Goal: Task Accomplishment & Management: Complete application form

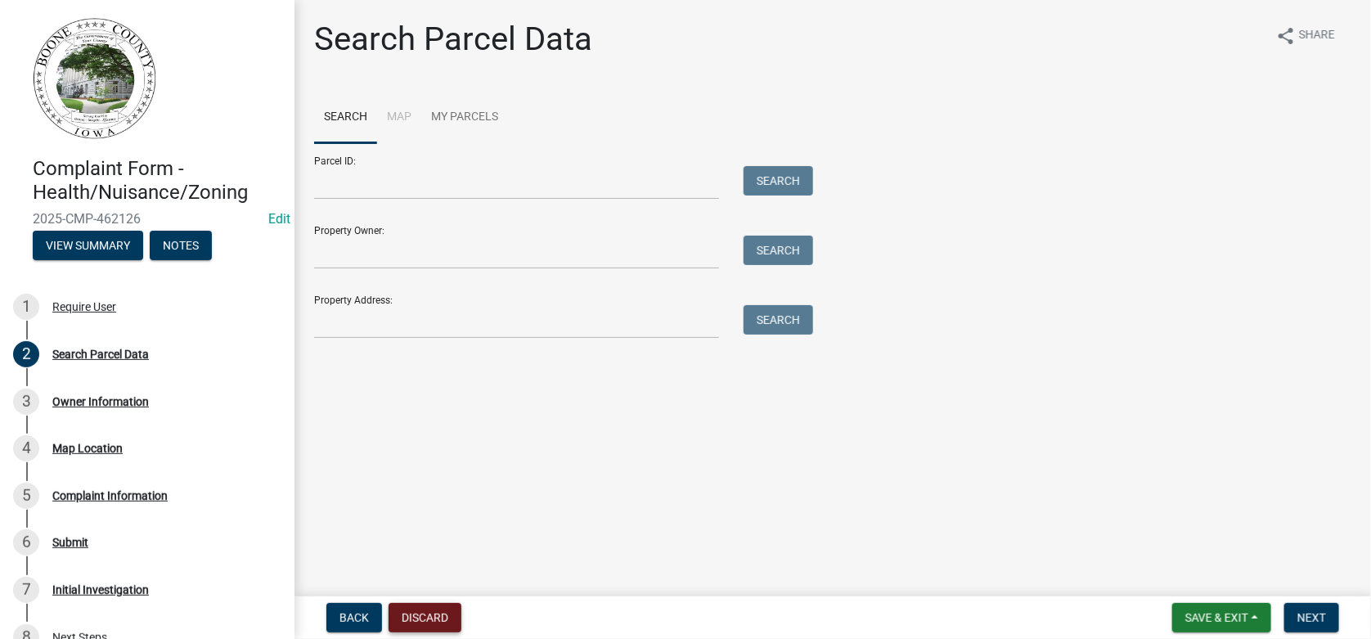
click at [429, 624] on button "Discard" at bounding box center [425, 617] width 73 height 29
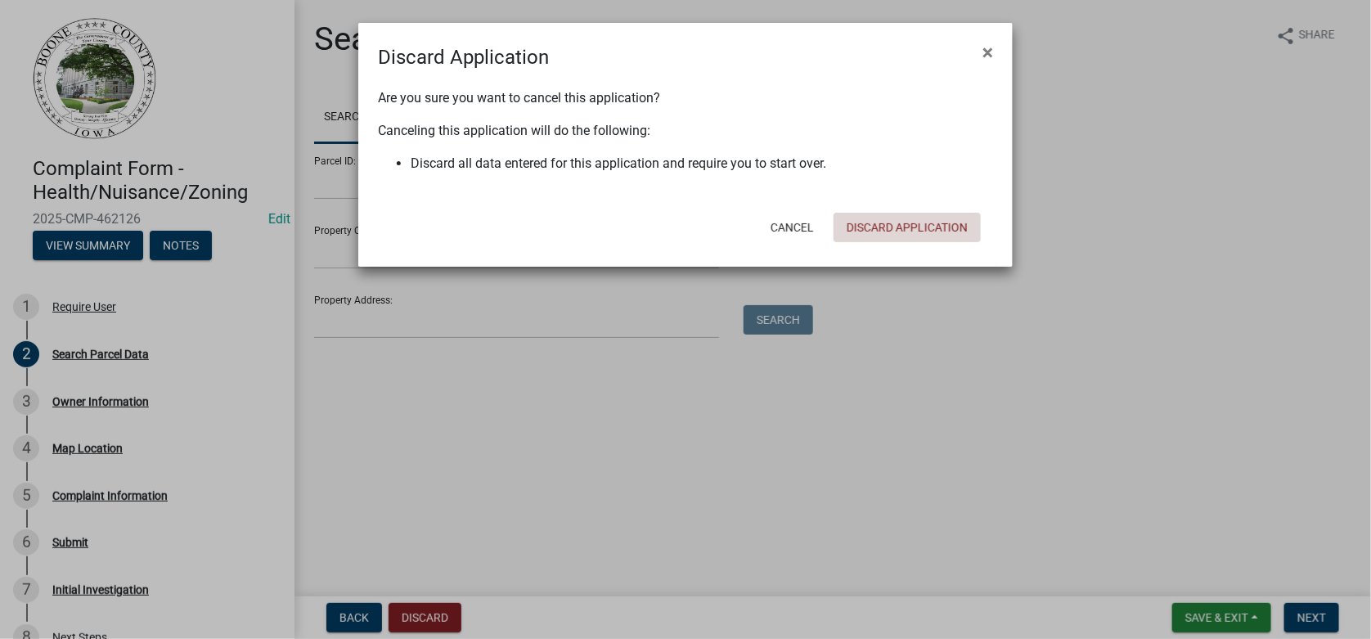
click at [912, 227] on button "Discard Application" at bounding box center [907, 227] width 147 height 29
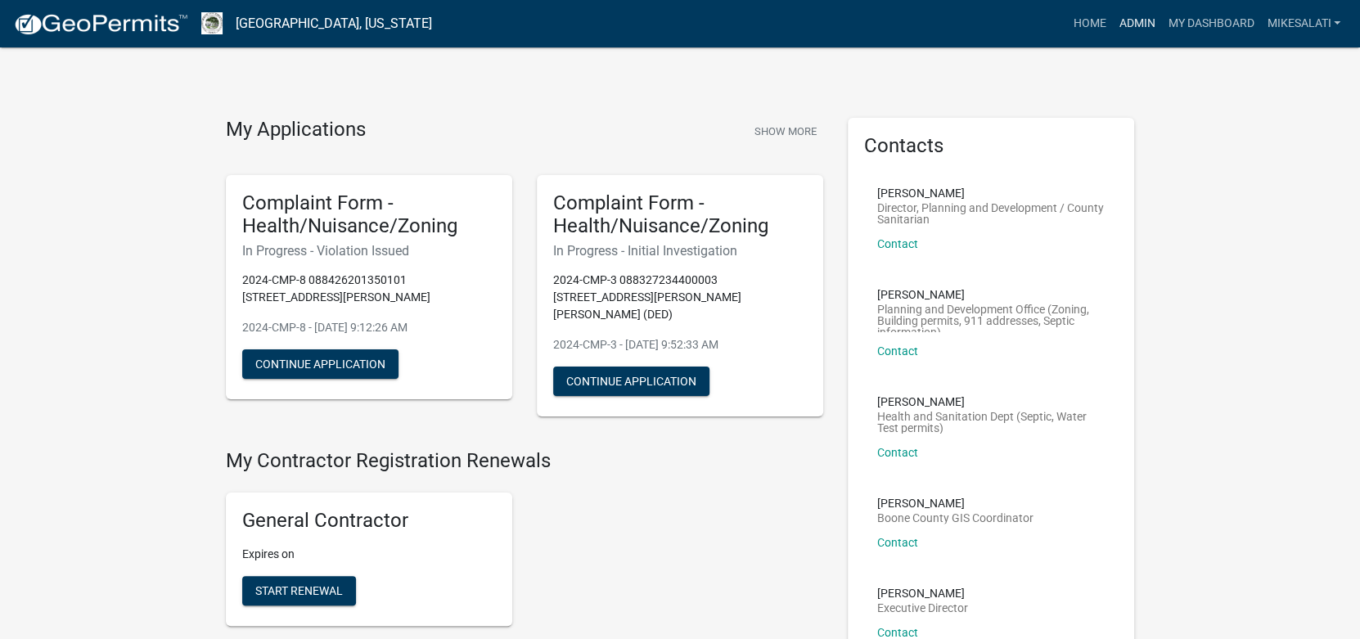
click at [1135, 22] on link "Admin" at bounding box center [1136, 23] width 49 height 31
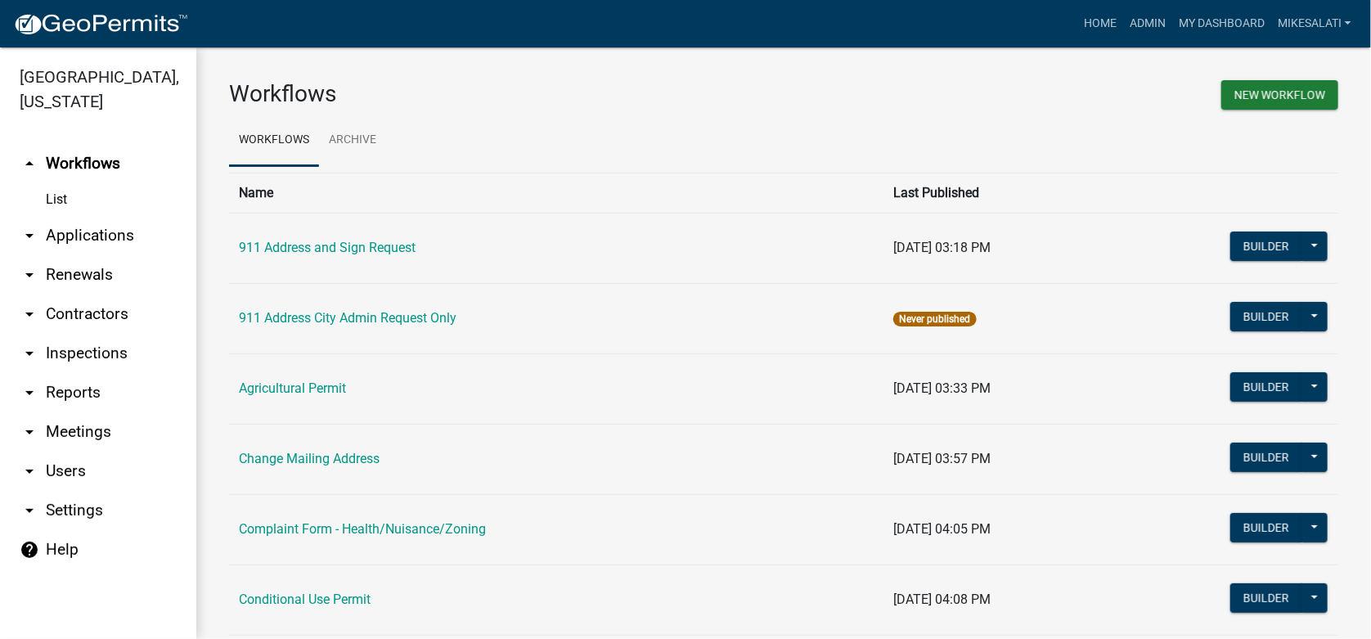
click at [79, 216] on link "arrow_drop_down Applications" at bounding box center [98, 235] width 196 height 39
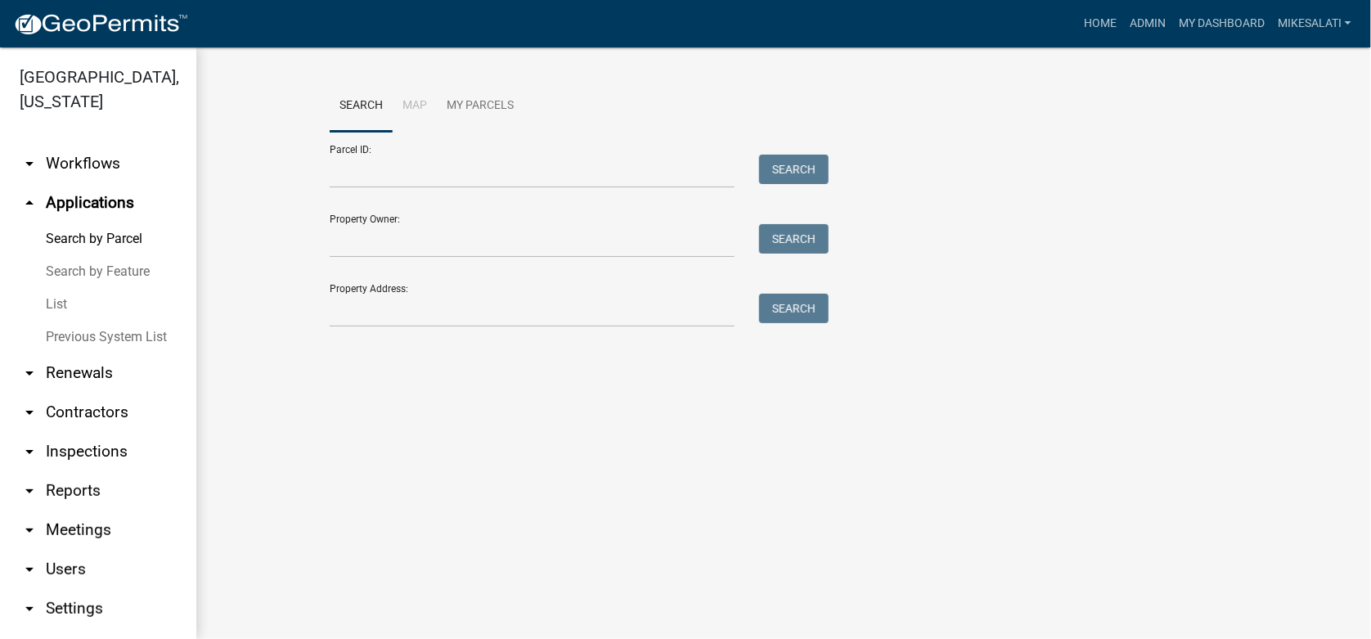
click at [59, 288] on link "List" at bounding box center [98, 304] width 196 height 33
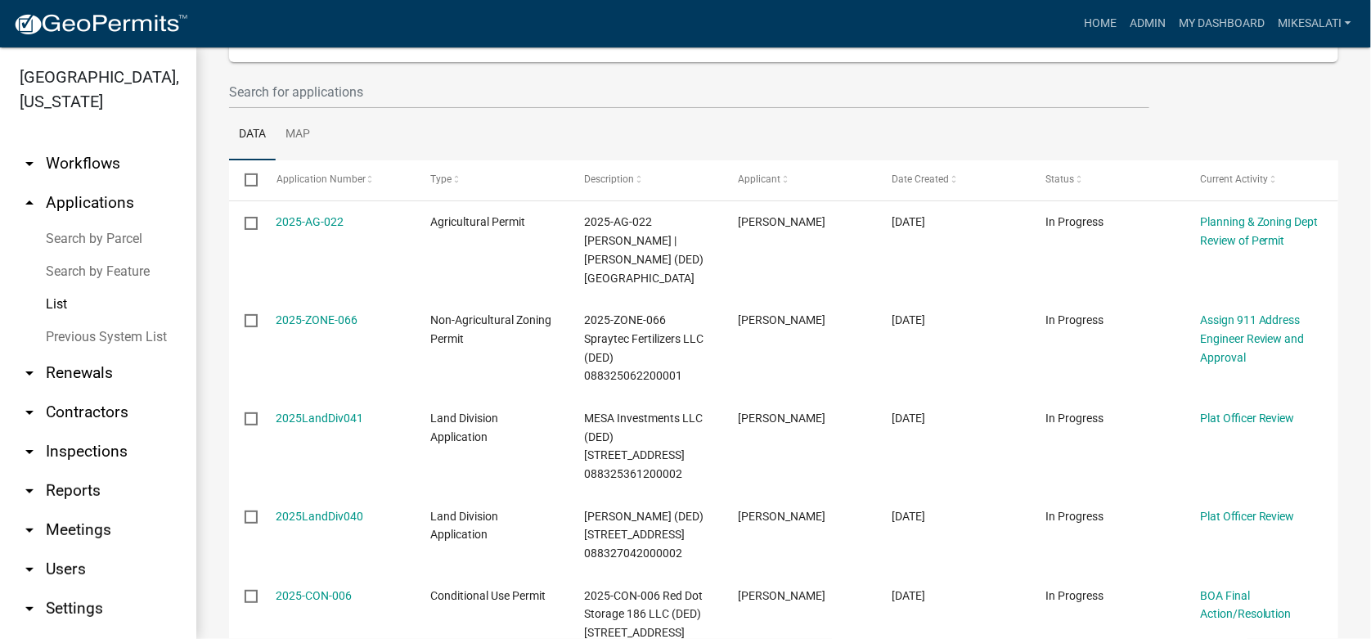
scroll to position [326, 0]
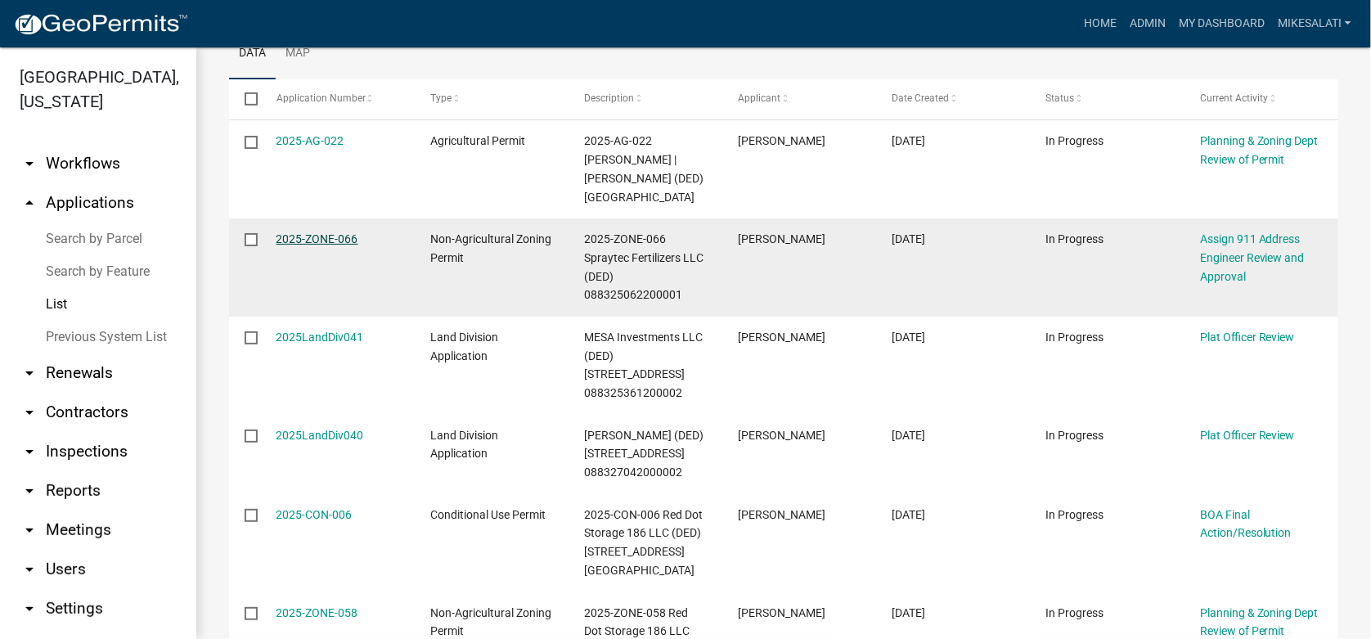
click at [312, 239] on link "2025-ZONE-066" at bounding box center [318, 238] width 82 height 13
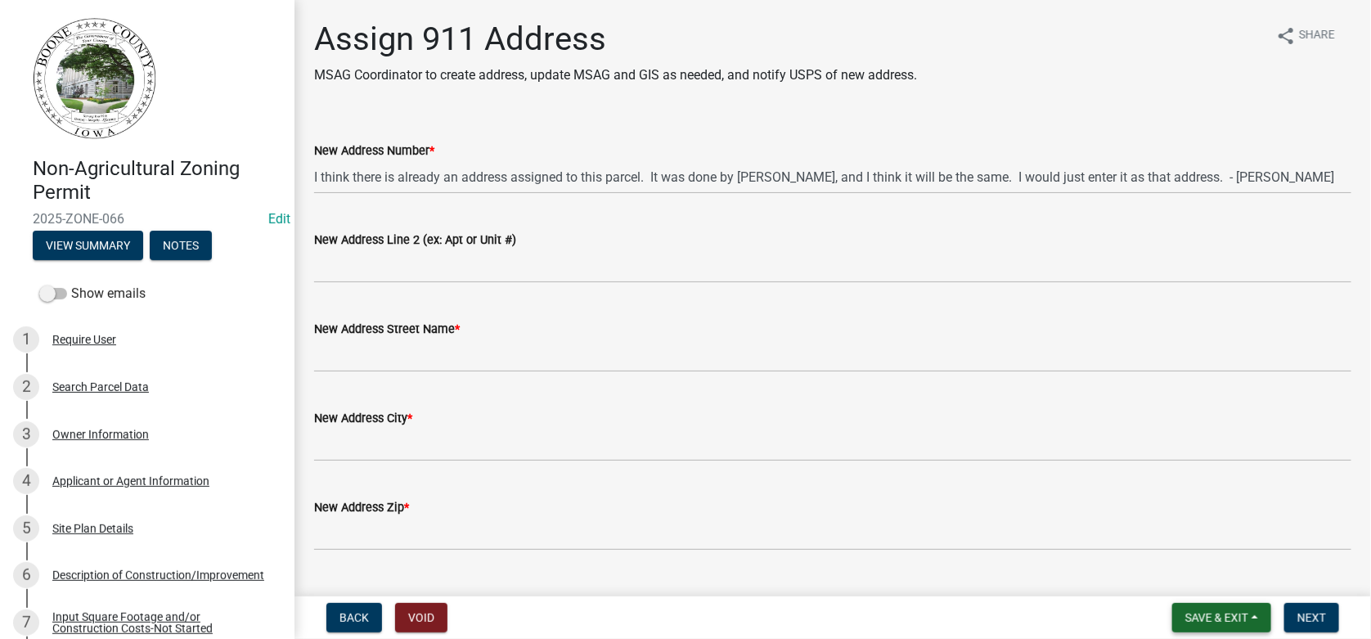
click at [1248, 614] on span "Save & Exit" at bounding box center [1216, 617] width 63 height 13
click at [1198, 578] on button "Save & Exit" at bounding box center [1205, 574] width 131 height 39
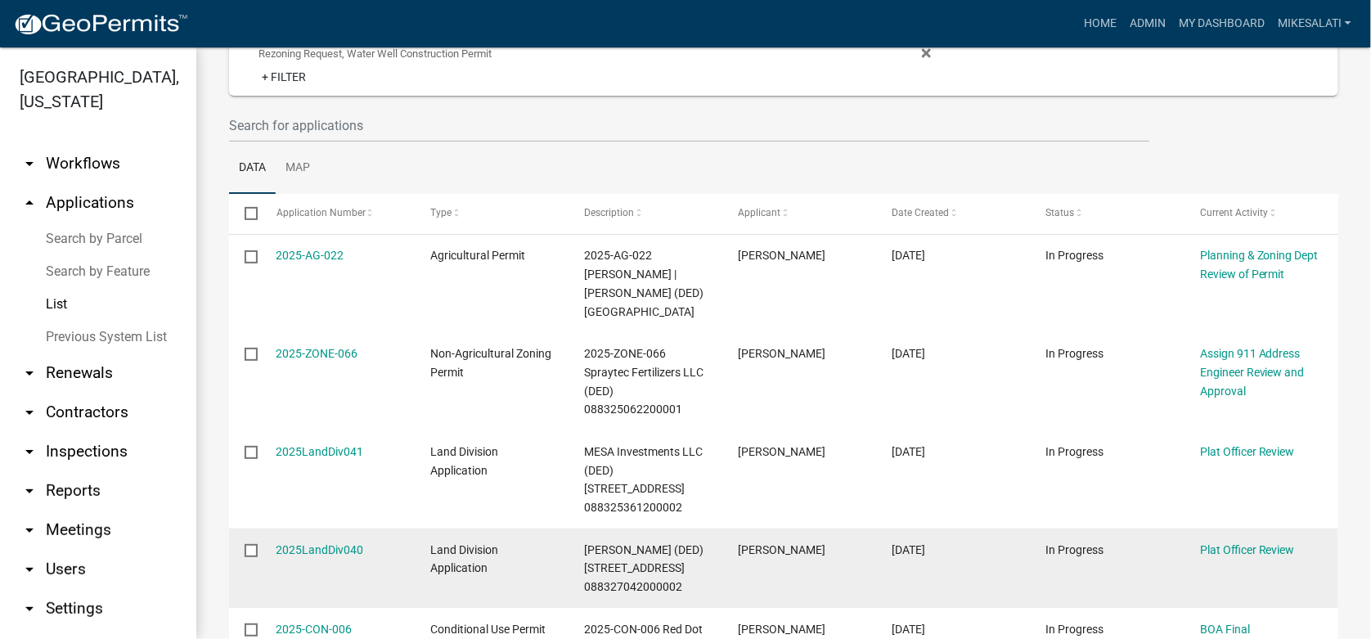
scroll to position [211, 0]
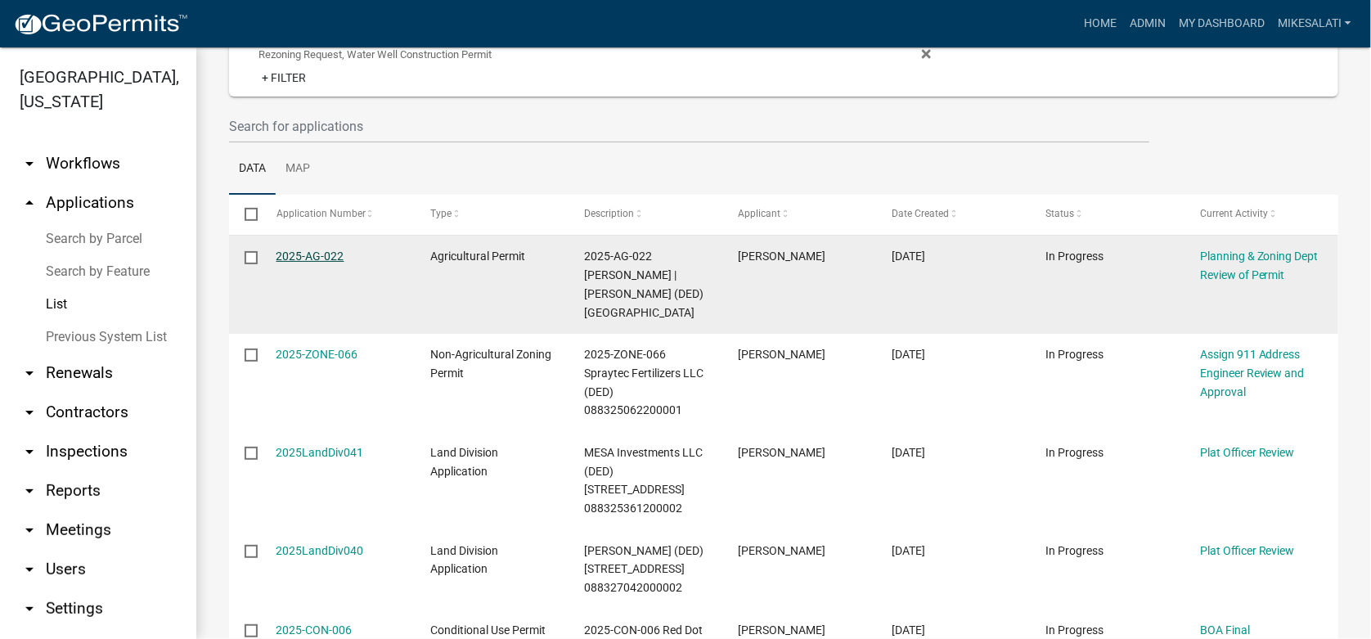
click at [318, 251] on link "2025-AG-022" at bounding box center [311, 256] width 68 height 13
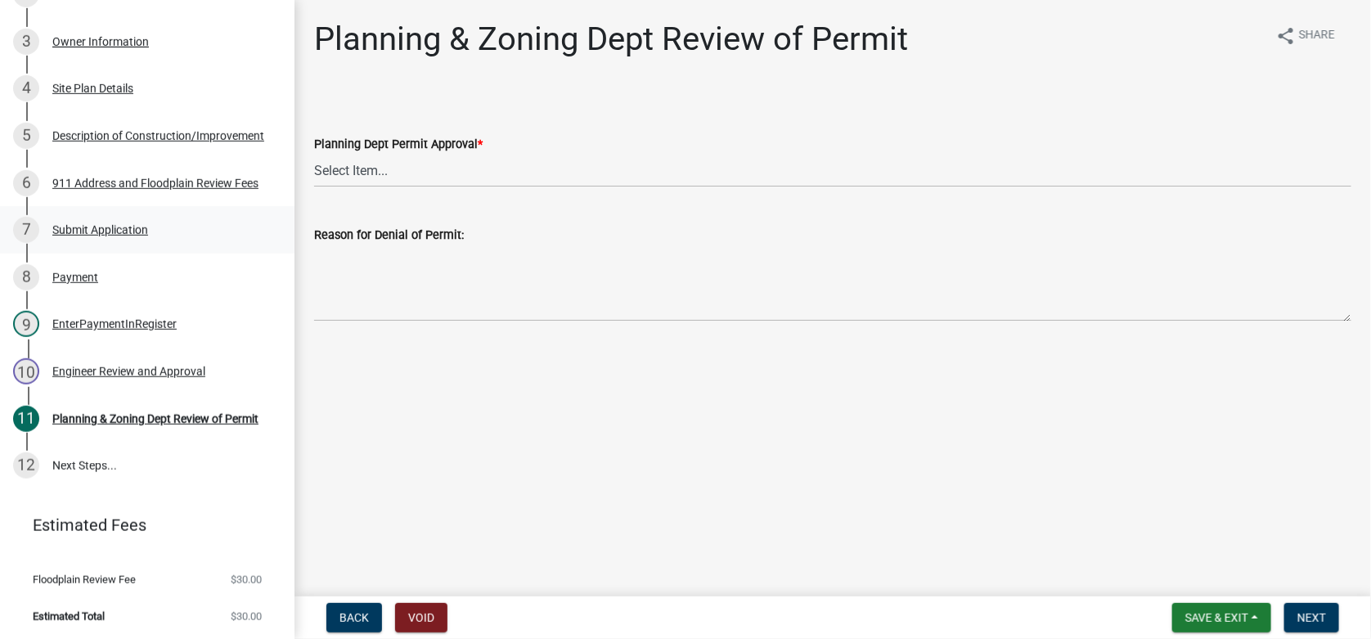
scroll to position [371, 0]
click at [71, 366] on div "Engineer Review and Approval" at bounding box center [128, 369] width 153 height 11
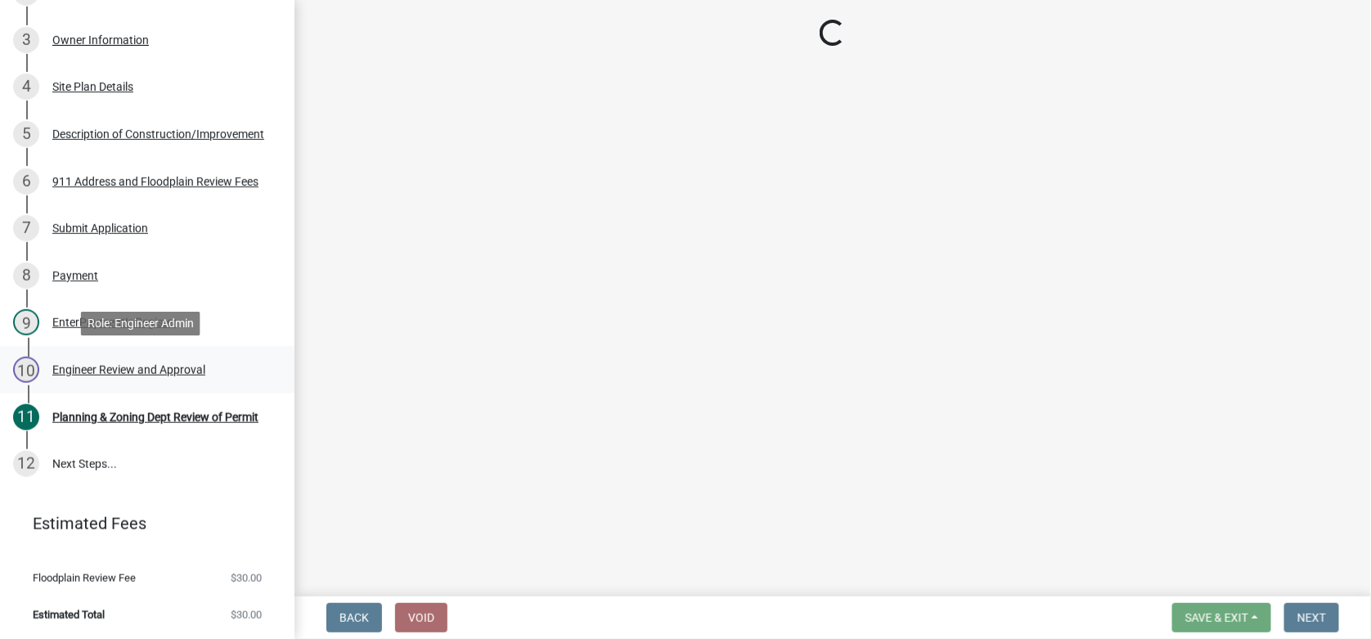
select select "c8fab294-969a-49d2-bb63-de64b900ebf2"
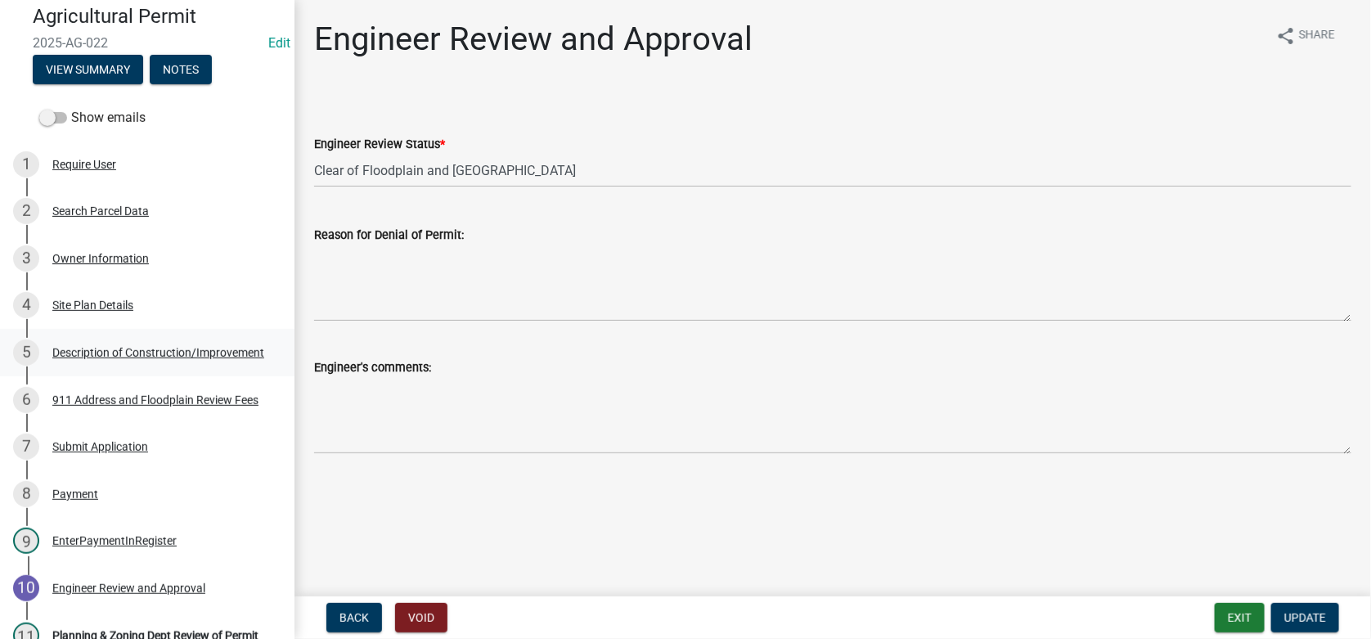
scroll to position [0, 0]
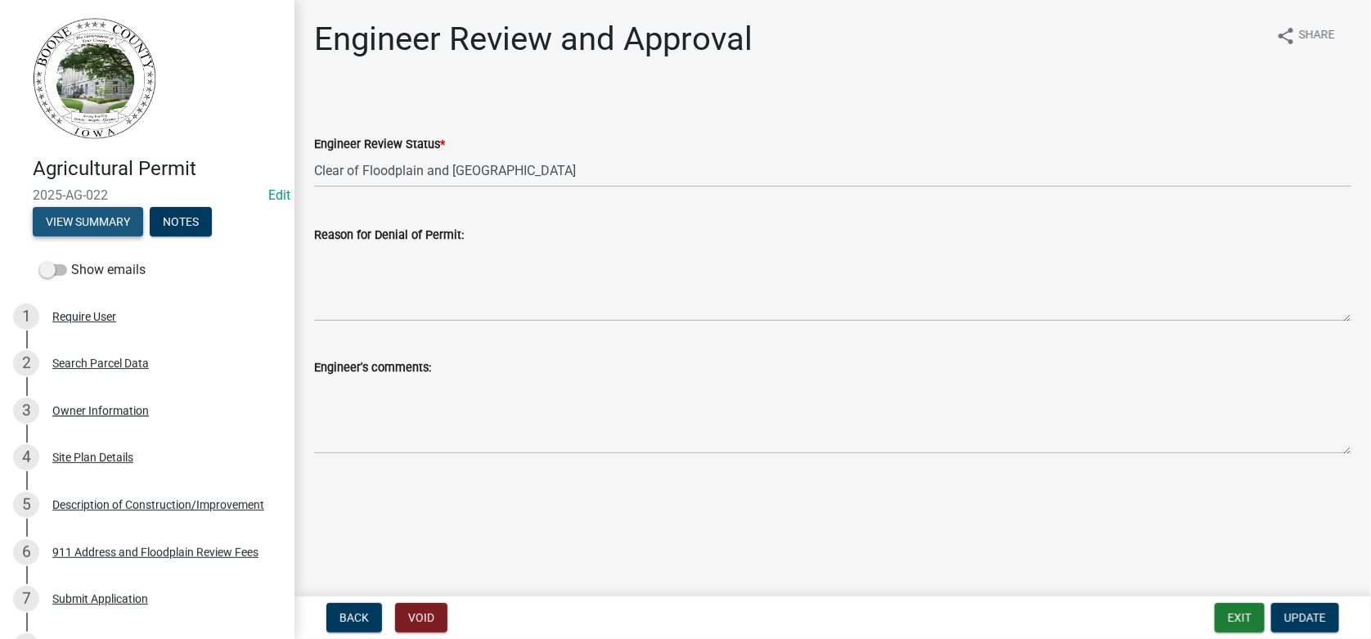
click at [117, 226] on button "View Summary" at bounding box center [88, 221] width 110 height 29
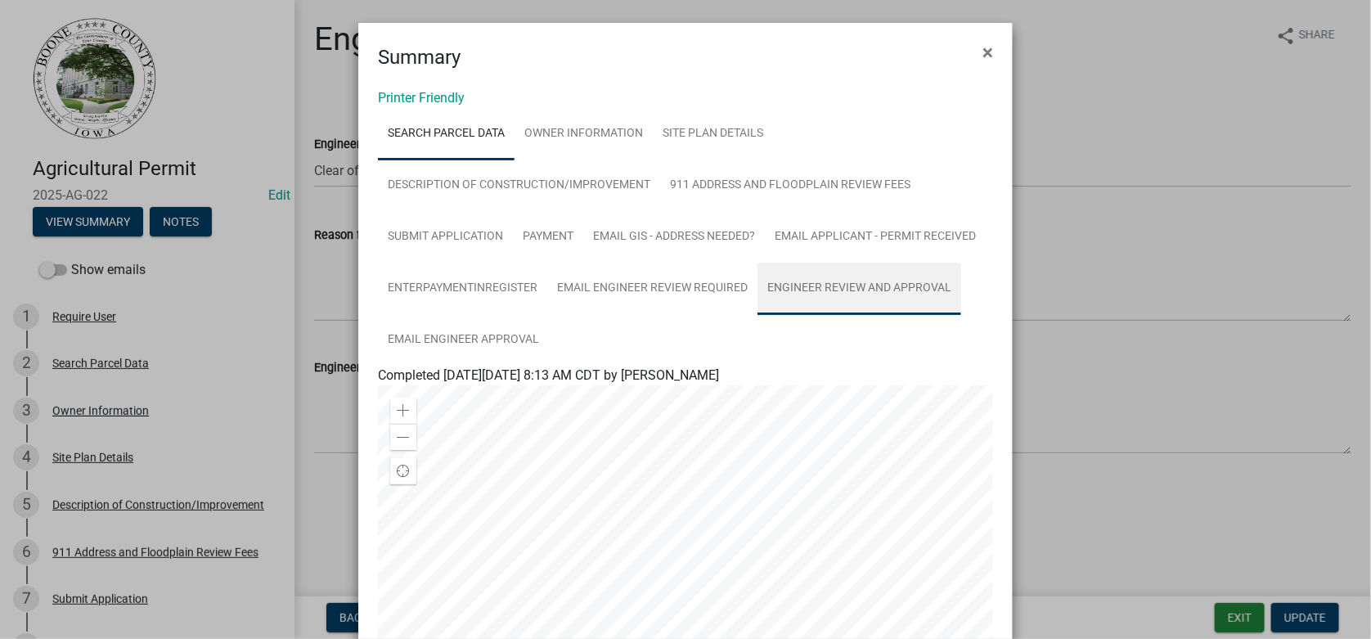
click at [814, 280] on link "Engineer Review and Approval" at bounding box center [860, 289] width 204 height 52
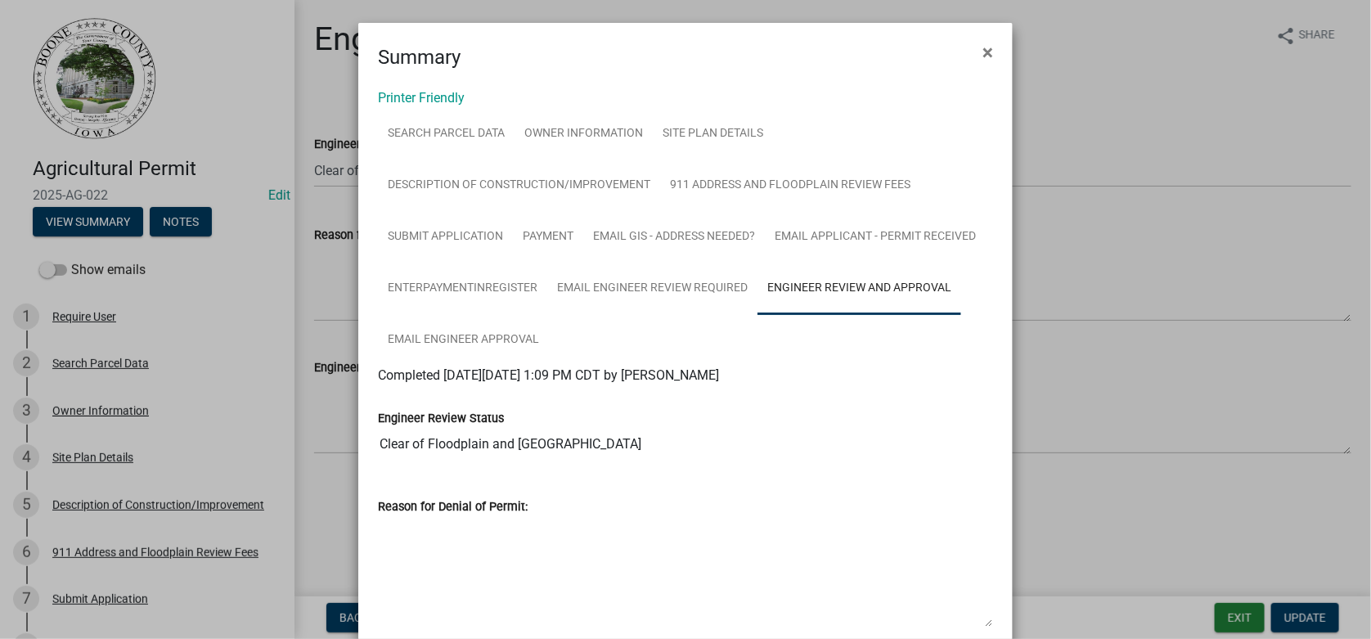
click at [83, 361] on ngb-modal-window "Summary × Printer Friendly Search Parcel Data Owner Information Site Plan Detai…" at bounding box center [685, 319] width 1371 height 639
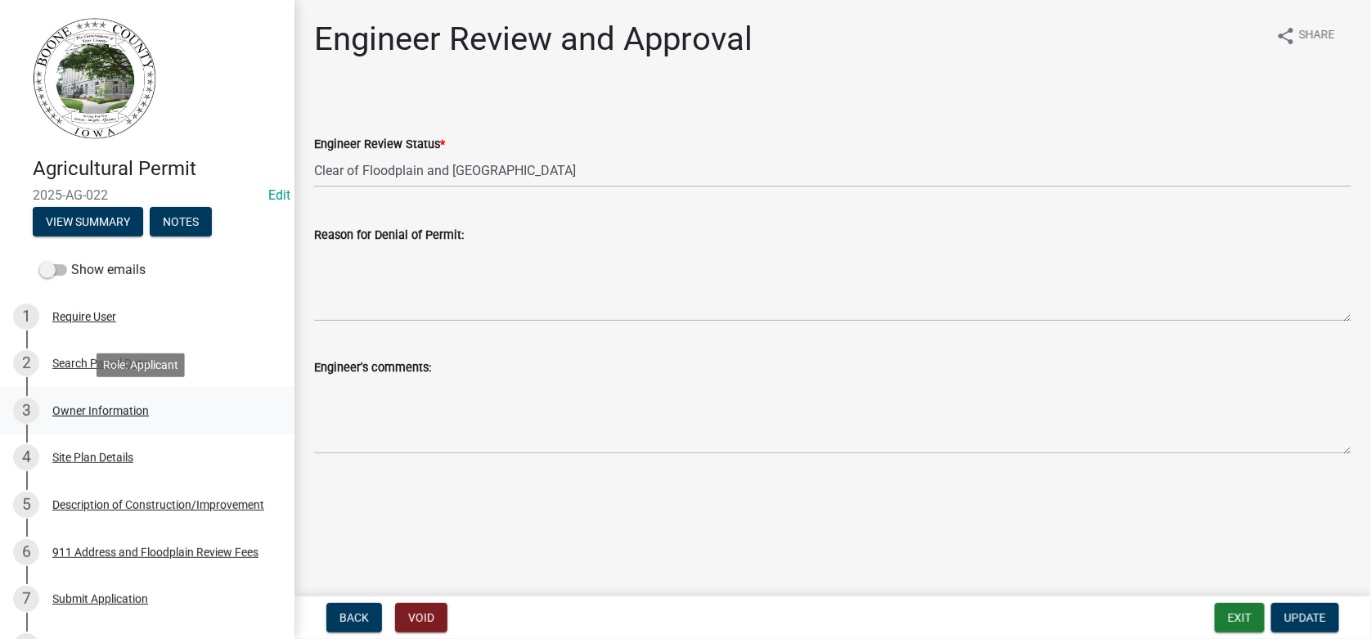
click at [82, 405] on div "Owner Information" at bounding box center [100, 410] width 97 height 11
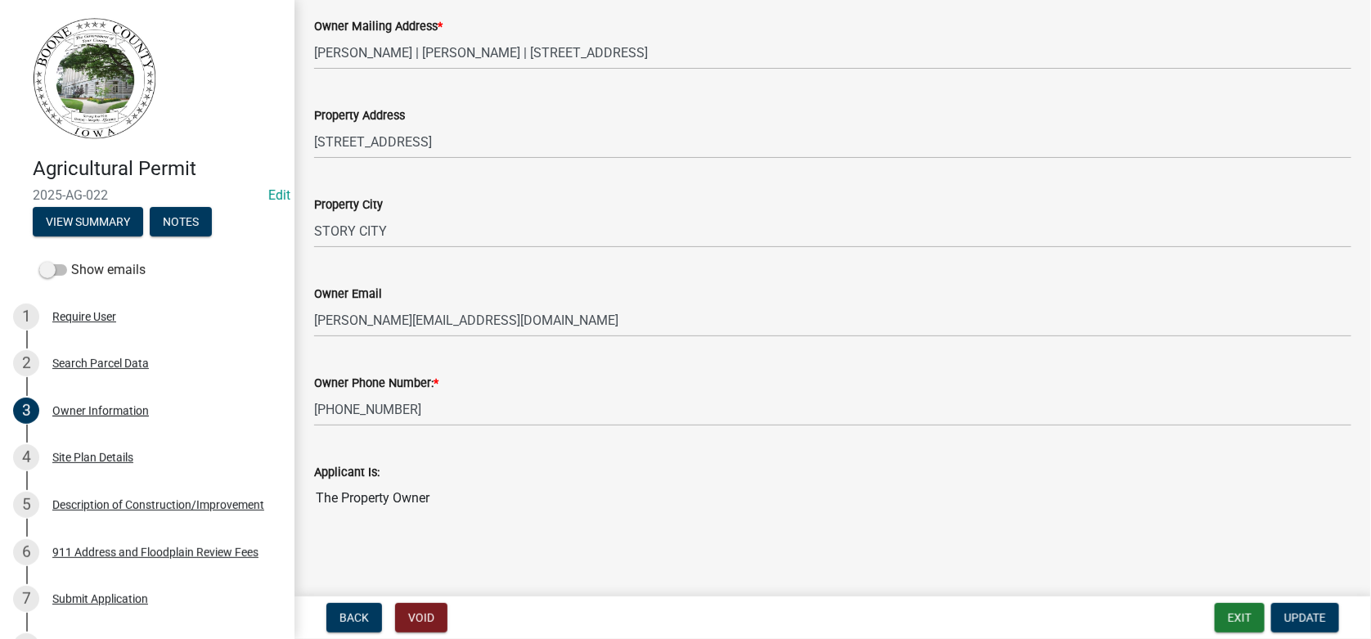
scroll to position [330, 0]
click at [78, 461] on div "Site Plan Details" at bounding box center [92, 457] width 81 height 11
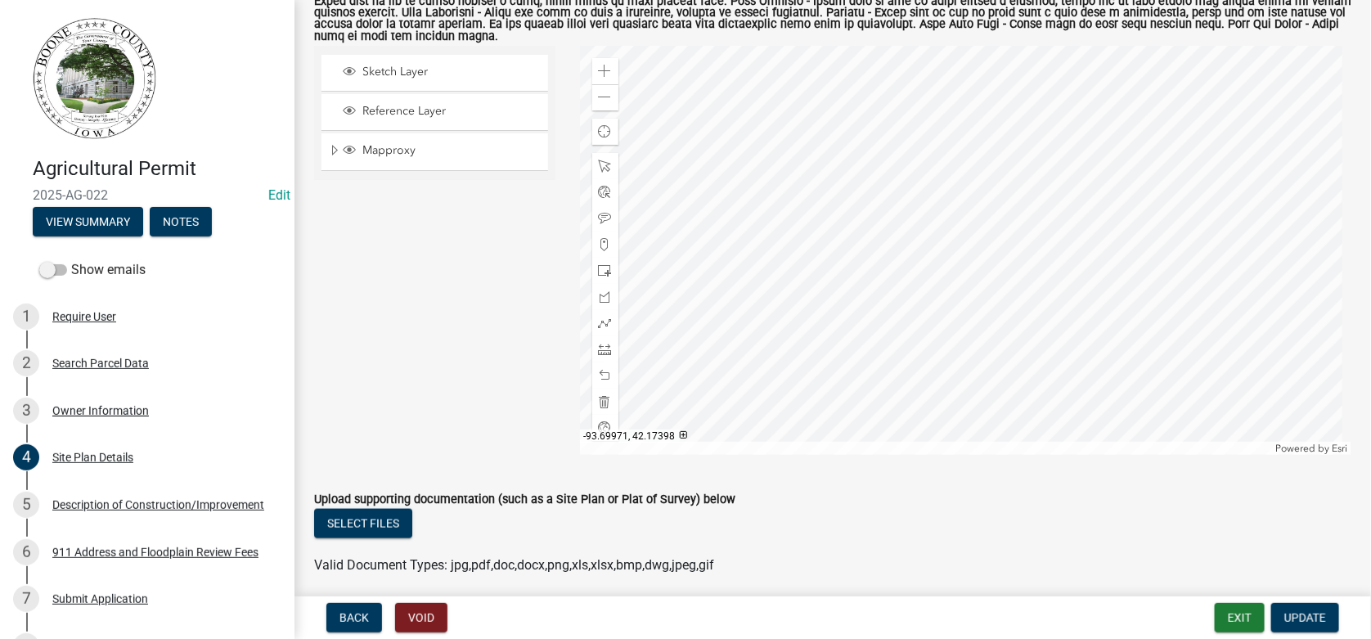
scroll to position [722, 0]
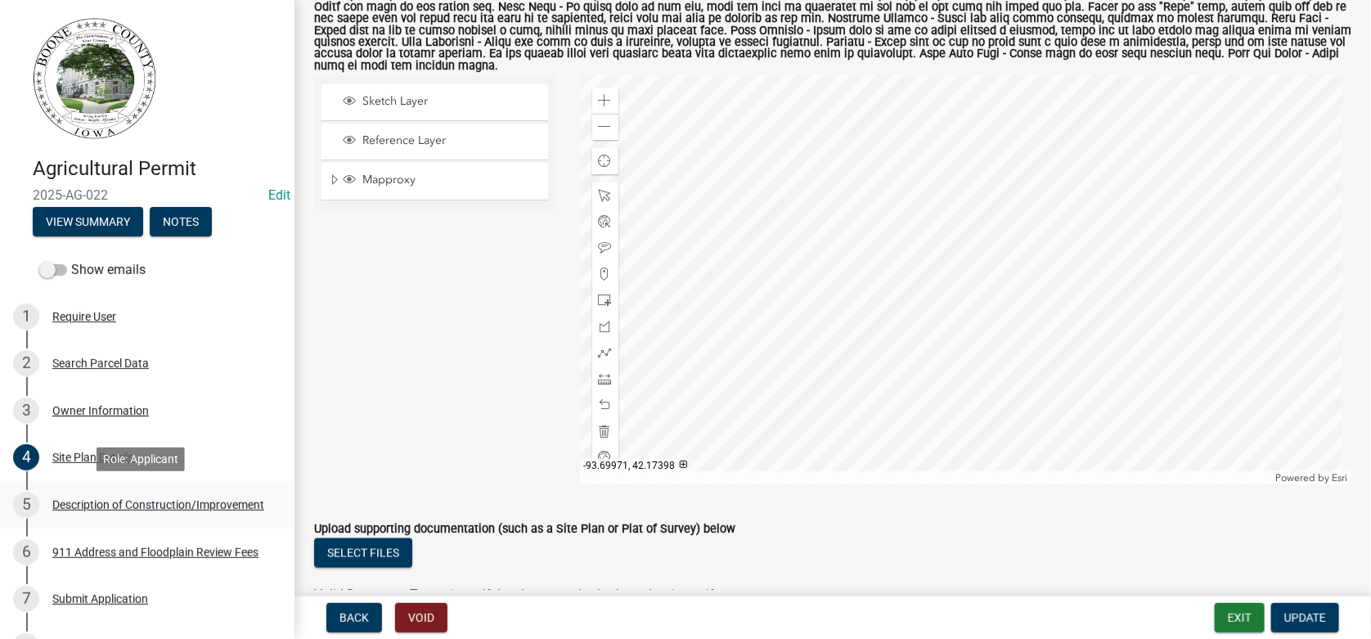
click at [103, 504] on div "Description of Construction/Improvement" at bounding box center [158, 504] width 212 height 11
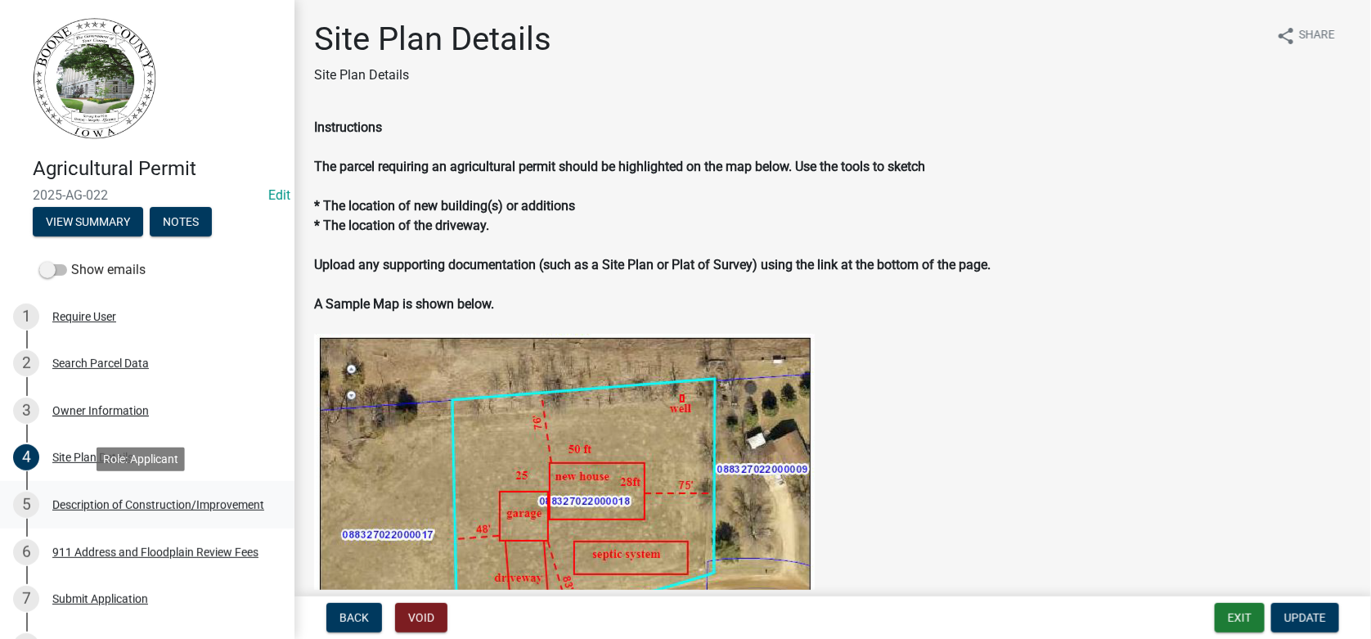
select select "a083ec0b-c4e8-4a1b-b0a0-ef758f50edfa"
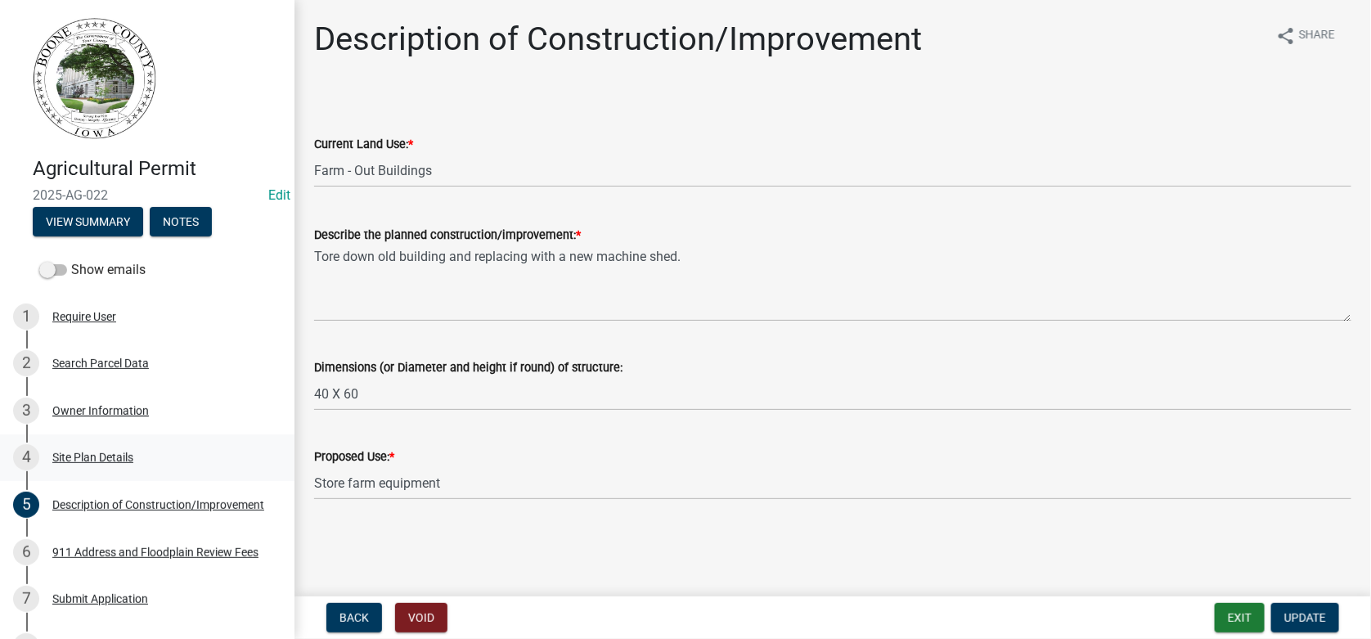
click at [103, 459] on div "Site Plan Details" at bounding box center [92, 457] width 81 height 11
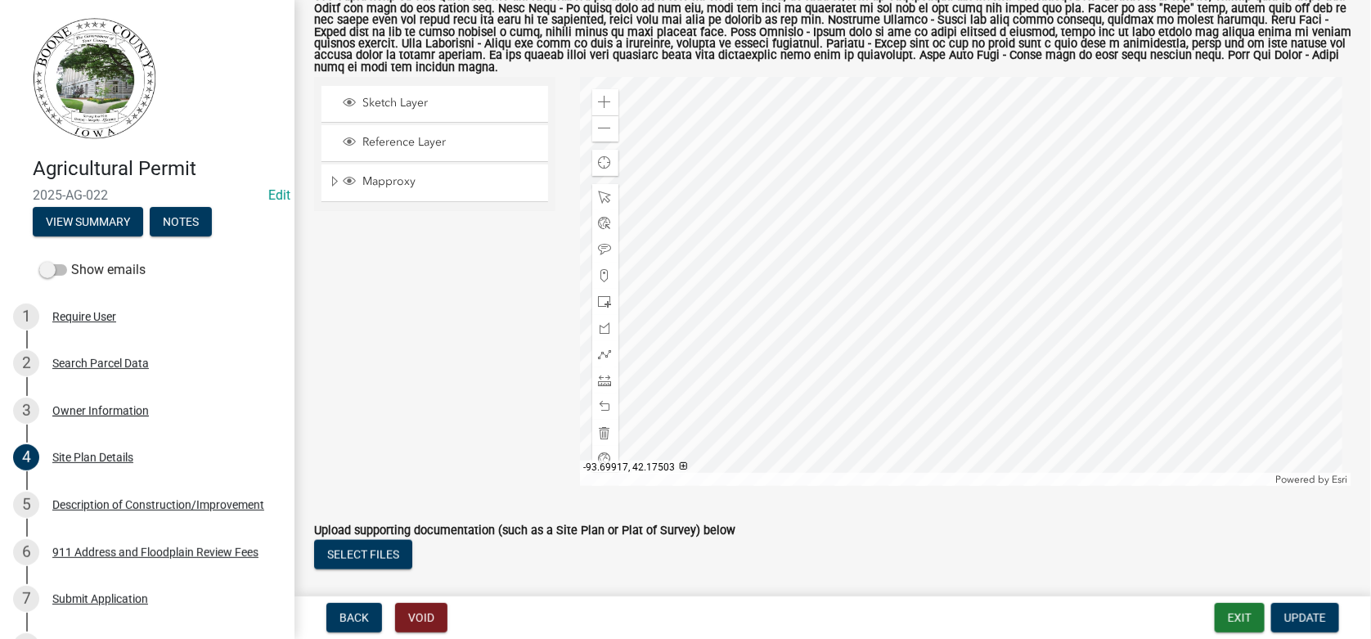
scroll to position [735, 0]
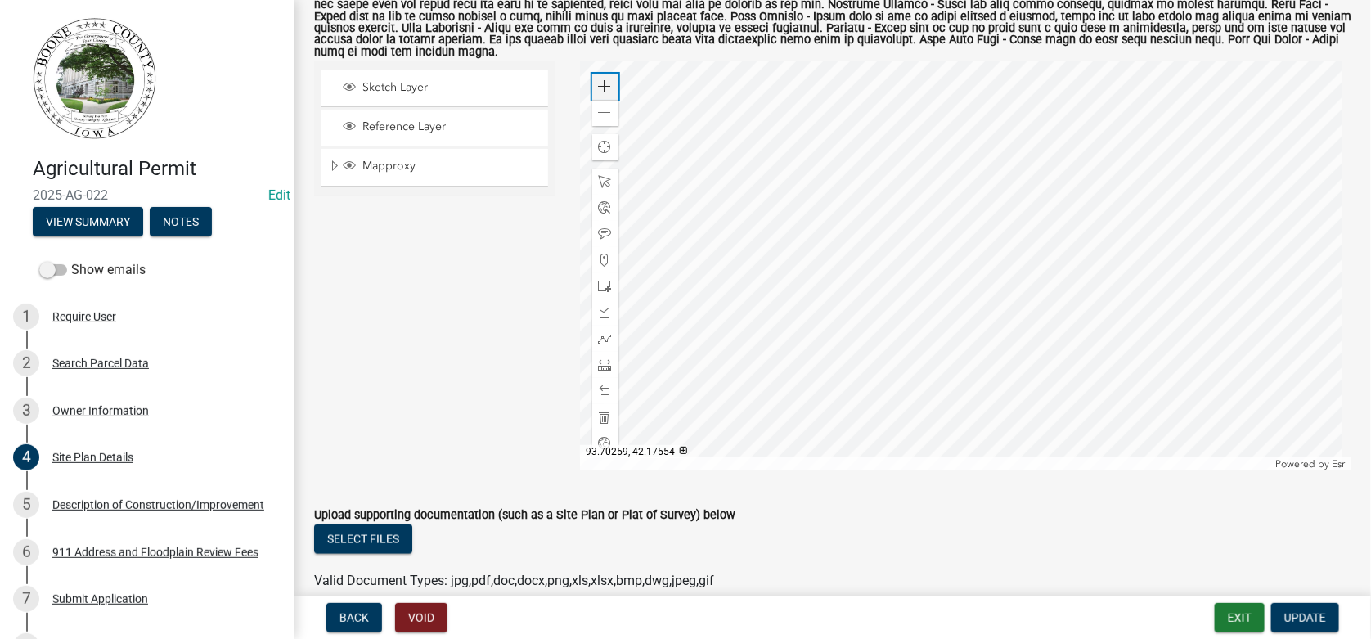
click at [600, 80] on span at bounding box center [605, 86] width 13 height 13
click at [599, 358] on span at bounding box center [605, 364] width 13 height 13
click at [875, 331] on div at bounding box center [966, 265] width 772 height 409
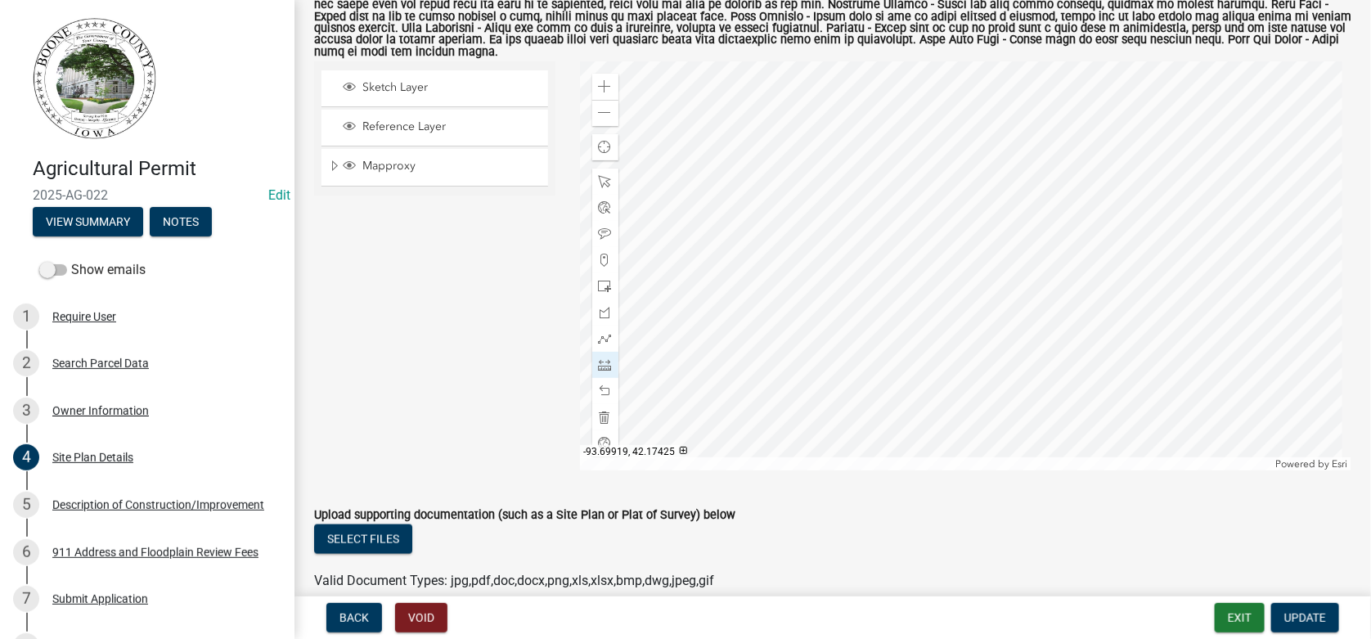
click at [1077, 330] on div at bounding box center [966, 265] width 772 height 409
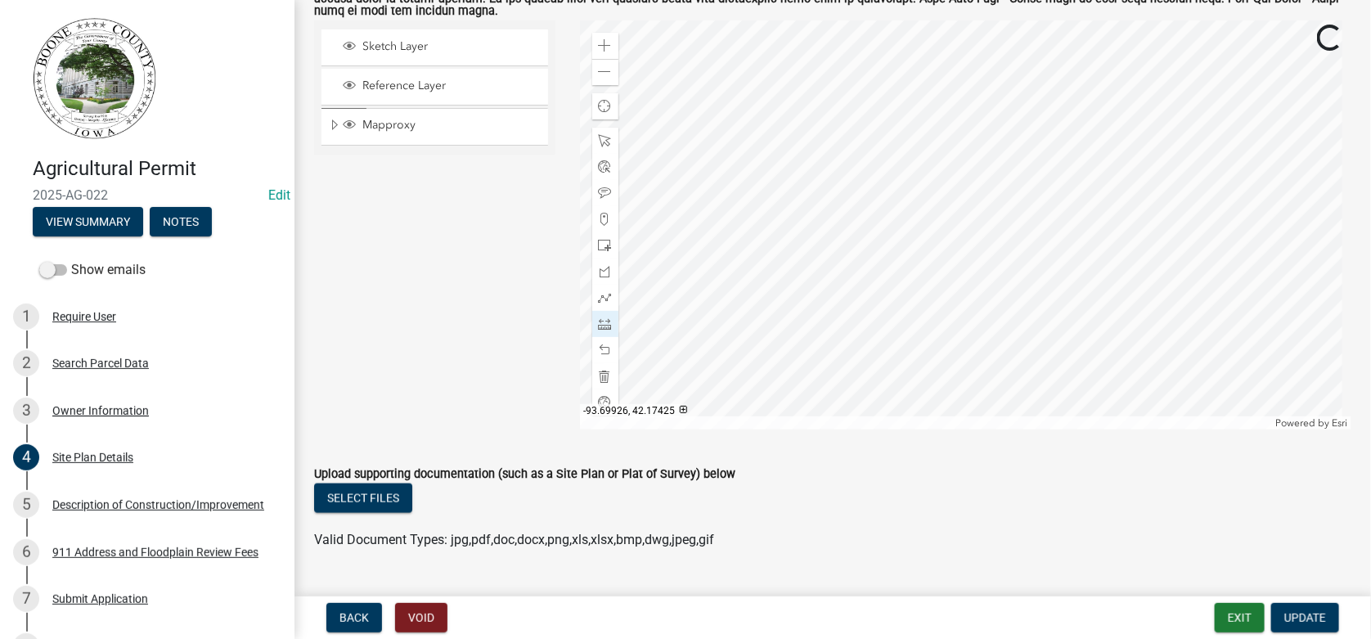
scroll to position [803, 0]
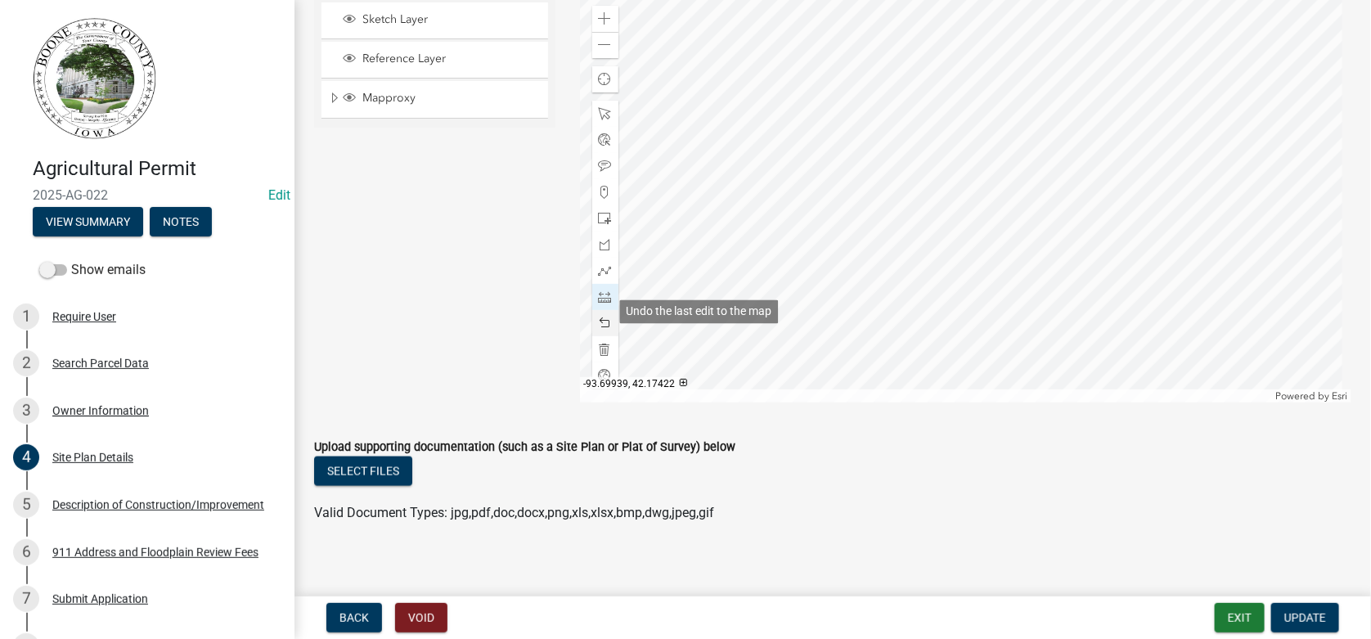
click at [602, 317] on span at bounding box center [605, 323] width 13 height 13
click at [601, 317] on span at bounding box center [605, 323] width 13 height 13
click at [602, 317] on span at bounding box center [605, 323] width 13 height 13
click at [599, 38] on span at bounding box center [605, 44] width 13 height 13
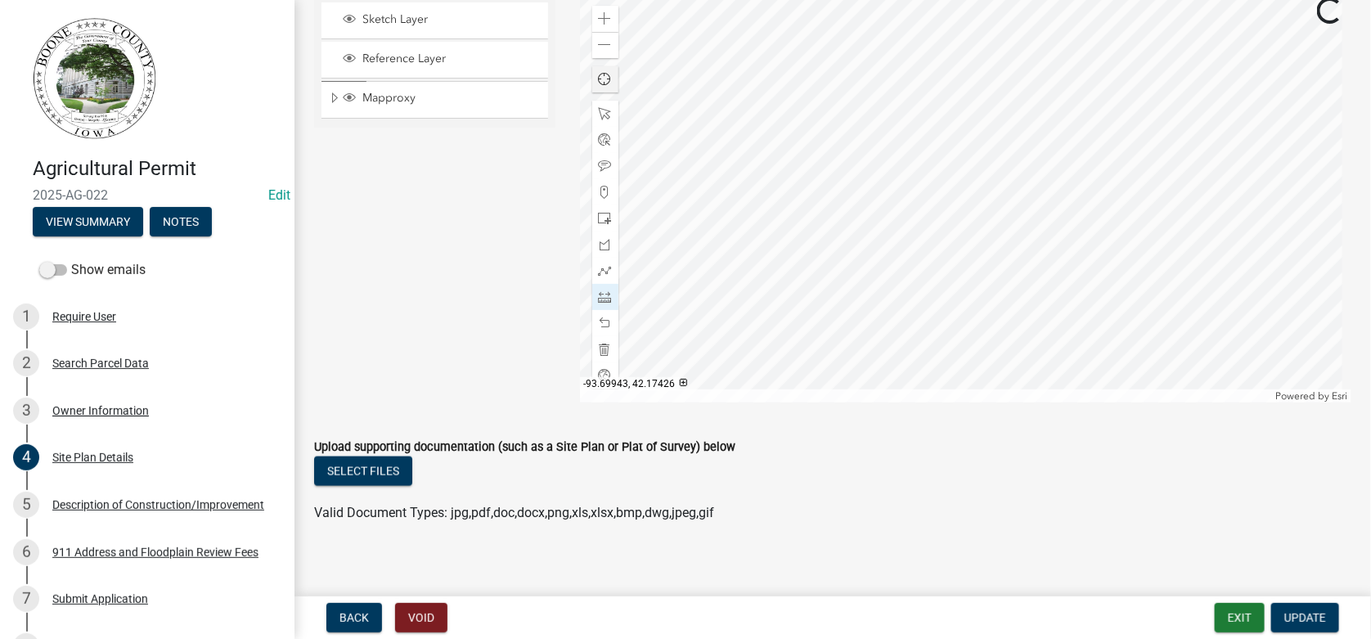
click at [836, 197] on div at bounding box center [966, 197] width 772 height 409
click at [841, 106] on div at bounding box center [966, 197] width 772 height 409
click at [1186, 155] on div at bounding box center [966, 197] width 772 height 409
click at [603, 107] on span at bounding box center [605, 113] width 13 height 13
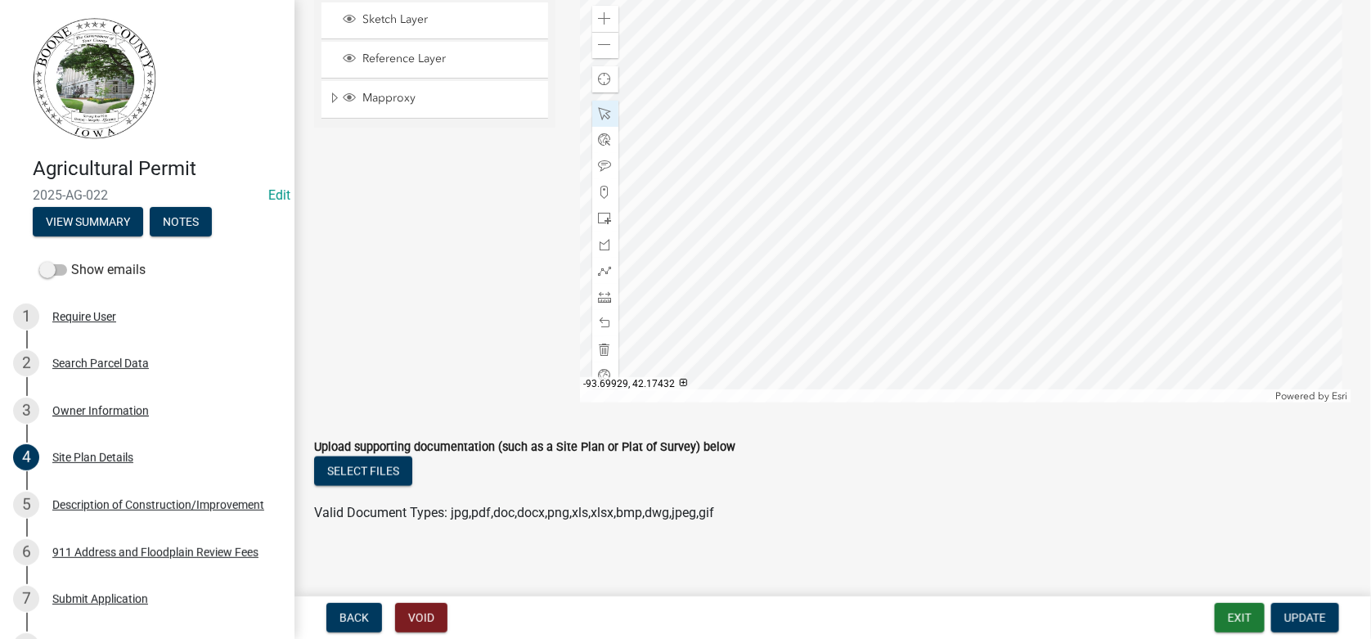
click at [1071, 123] on div at bounding box center [966, 197] width 772 height 409
click at [1174, 32] on div at bounding box center [966, 197] width 772 height 409
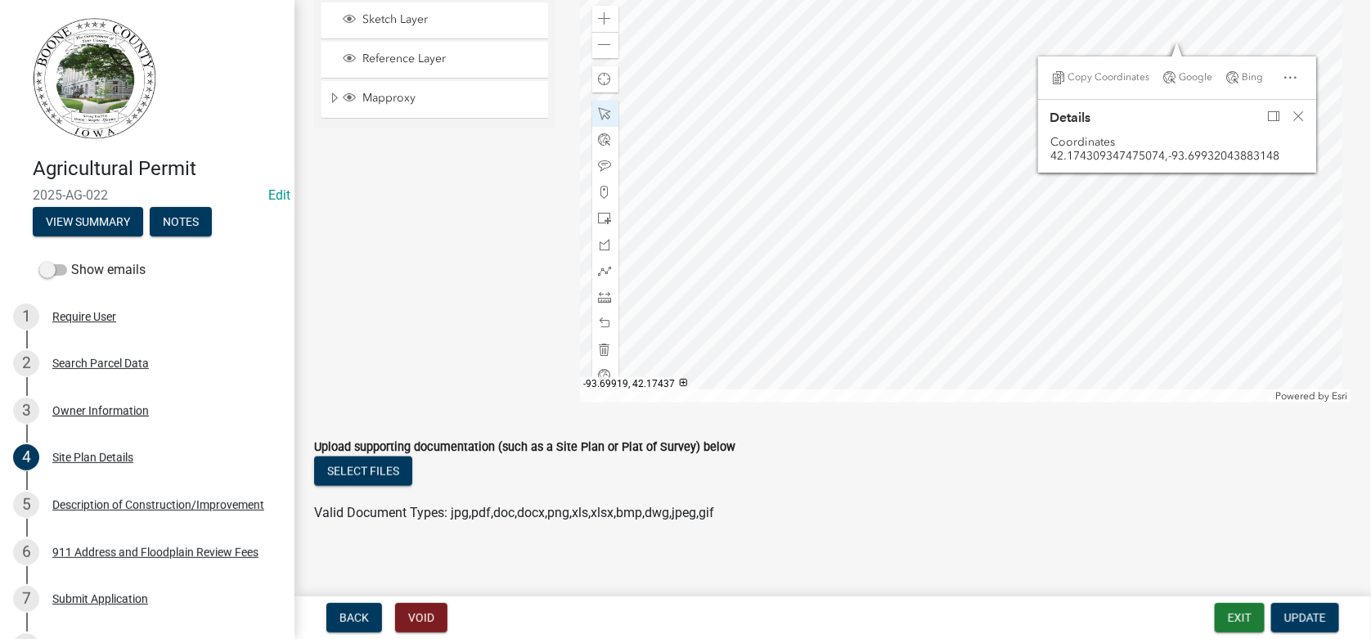
click at [1256, 8] on div at bounding box center [966, 197] width 772 height 409
click at [1295, 110] on span "Close" at bounding box center [1298, 116] width 13 height 13
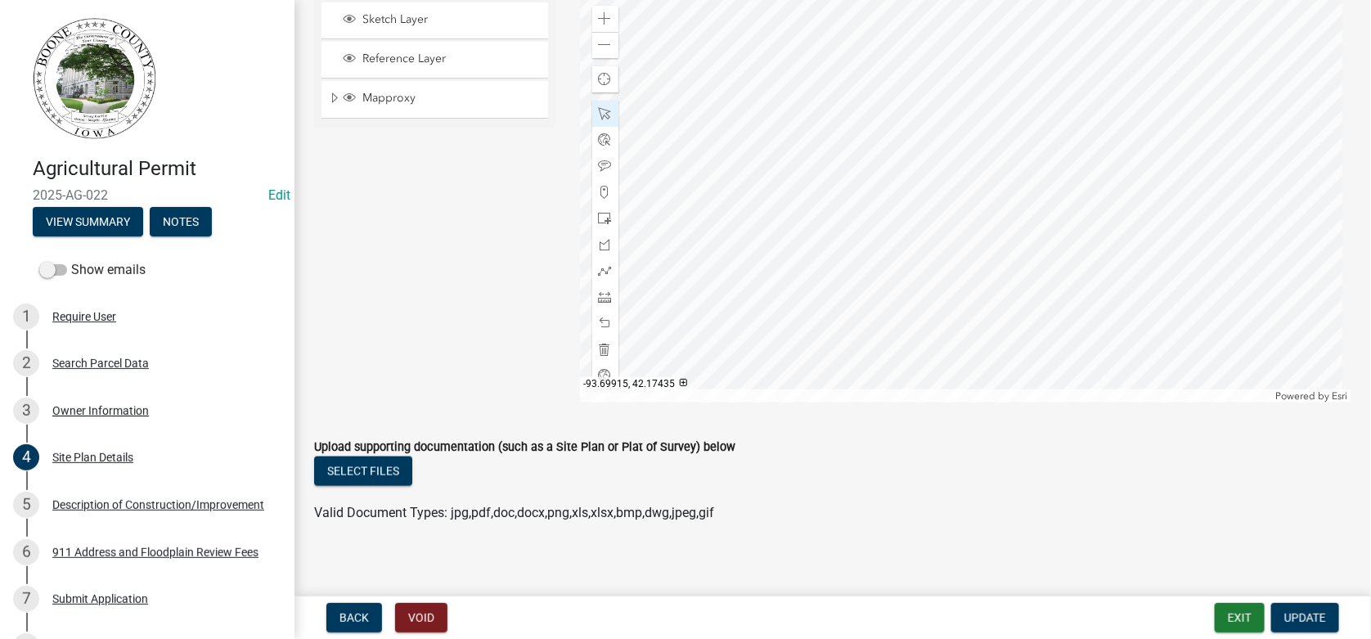
scroll to position [785, 0]
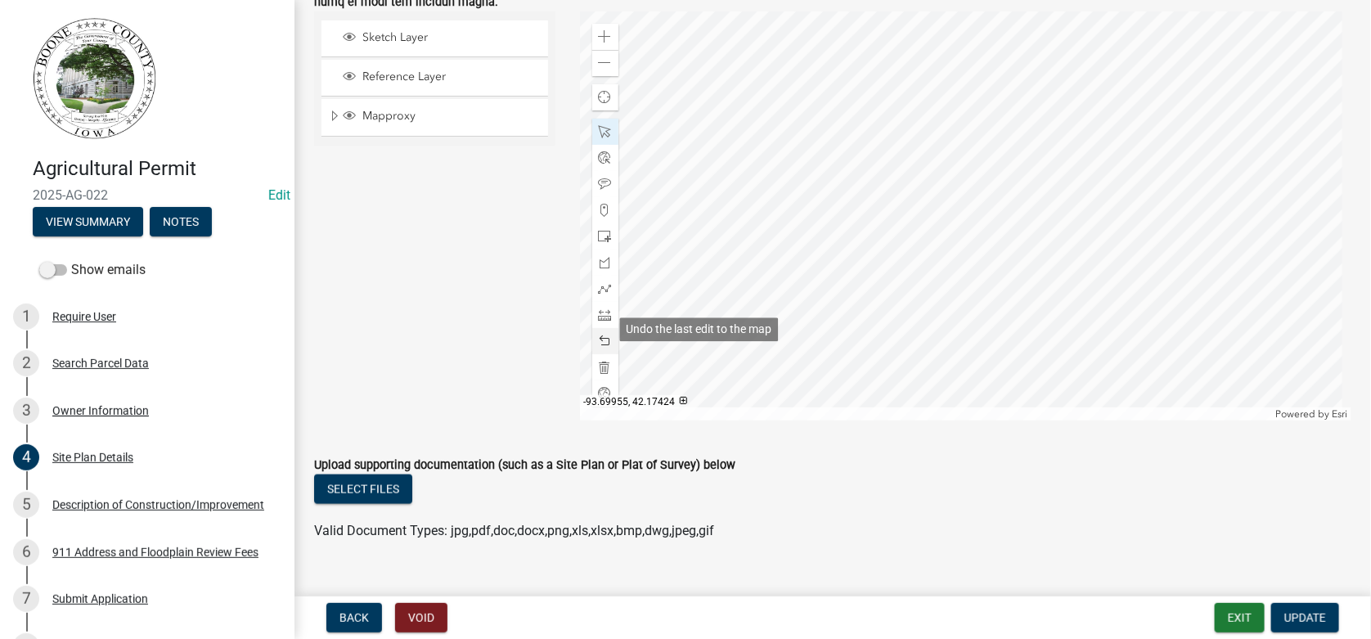
click at [599, 335] on span at bounding box center [605, 341] width 13 height 13
click at [601, 230] on span at bounding box center [605, 236] width 13 height 13
click at [600, 335] on span at bounding box center [605, 341] width 13 height 13
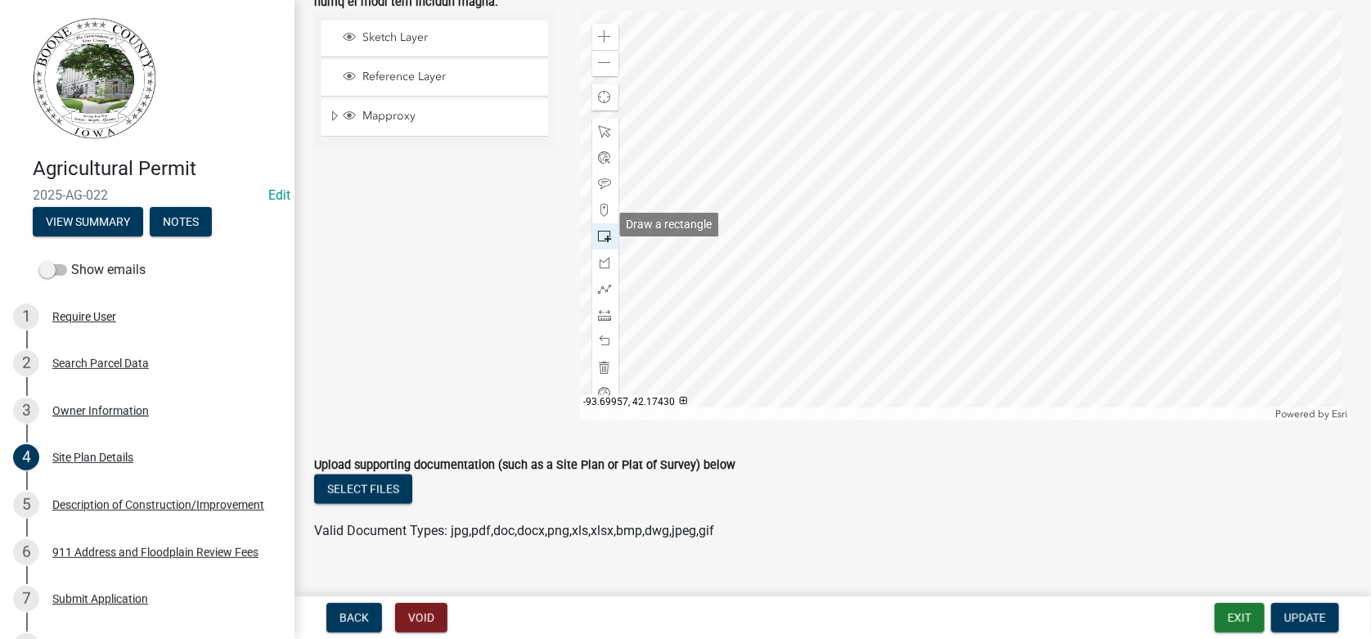
click at [600, 230] on span at bounding box center [605, 236] width 13 height 13
click at [1253, 28] on div at bounding box center [966, 215] width 772 height 409
click at [602, 178] on span at bounding box center [605, 184] width 13 height 13
click at [976, 114] on div at bounding box center [966, 215] width 772 height 409
click at [1317, 618] on span "Update" at bounding box center [1305, 617] width 42 height 13
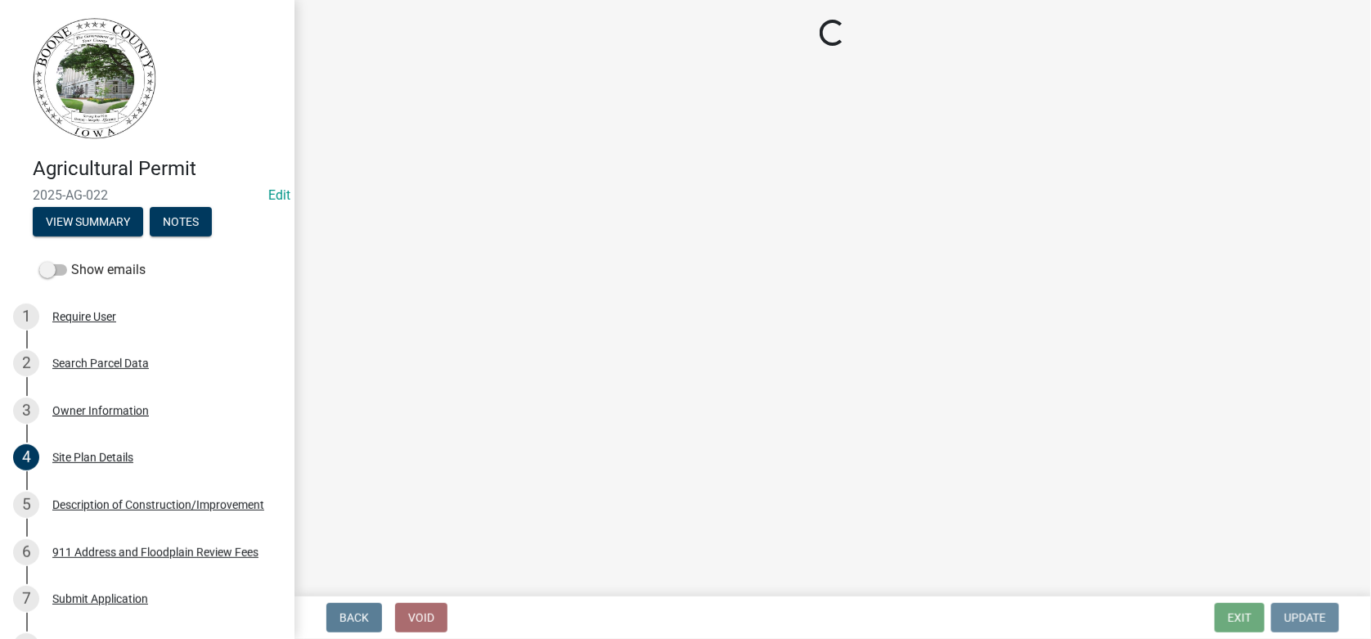
scroll to position [0, 0]
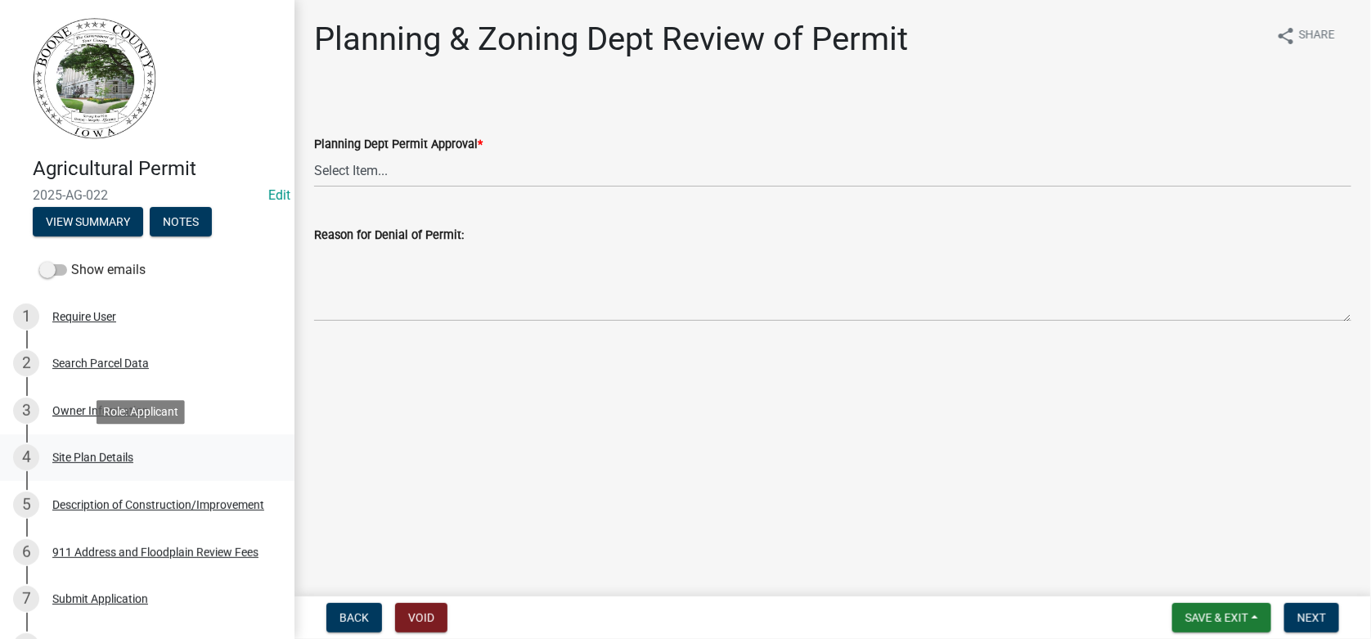
click at [72, 454] on div "Site Plan Details" at bounding box center [92, 457] width 81 height 11
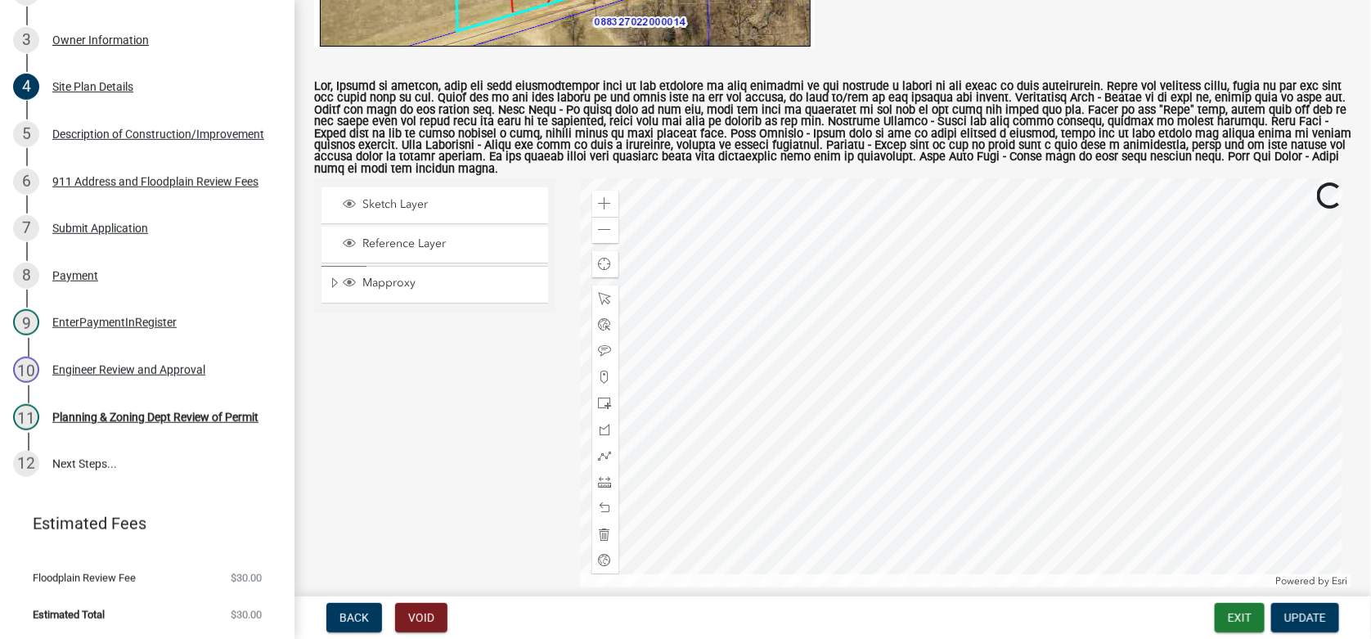
scroll to position [654, 0]
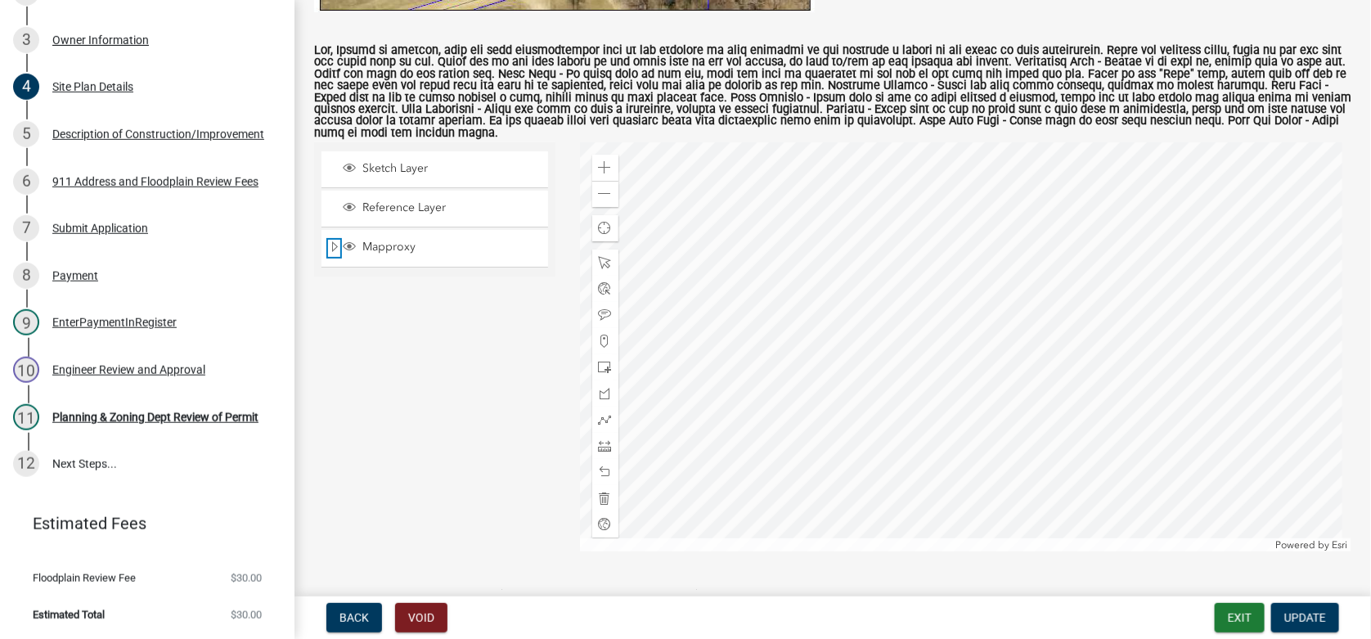
click at [330, 240] on span "Expand" at bounding box center [334, 248] width 13 height 16
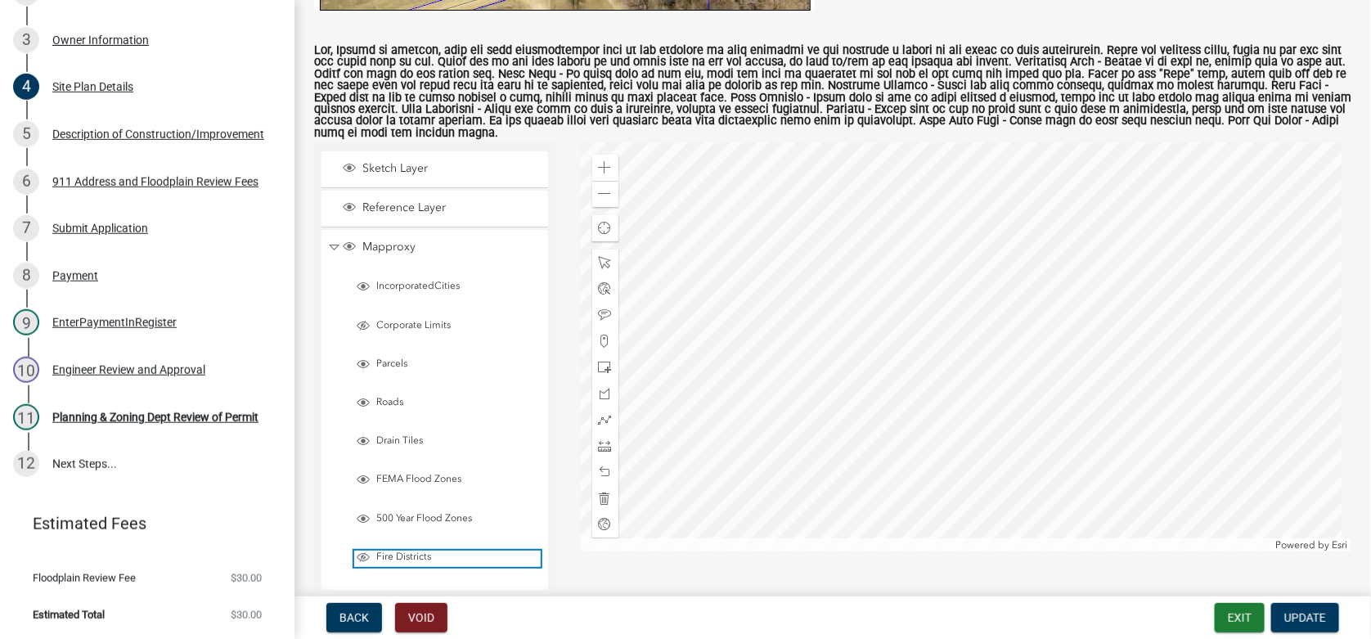
click at [385, 551] on span "Fire Districts" at bounding box center [456, 557] width 169 height 13
click at [358, 551] on span "Layer List" at bounding box center [363, 557] width 13 height 13
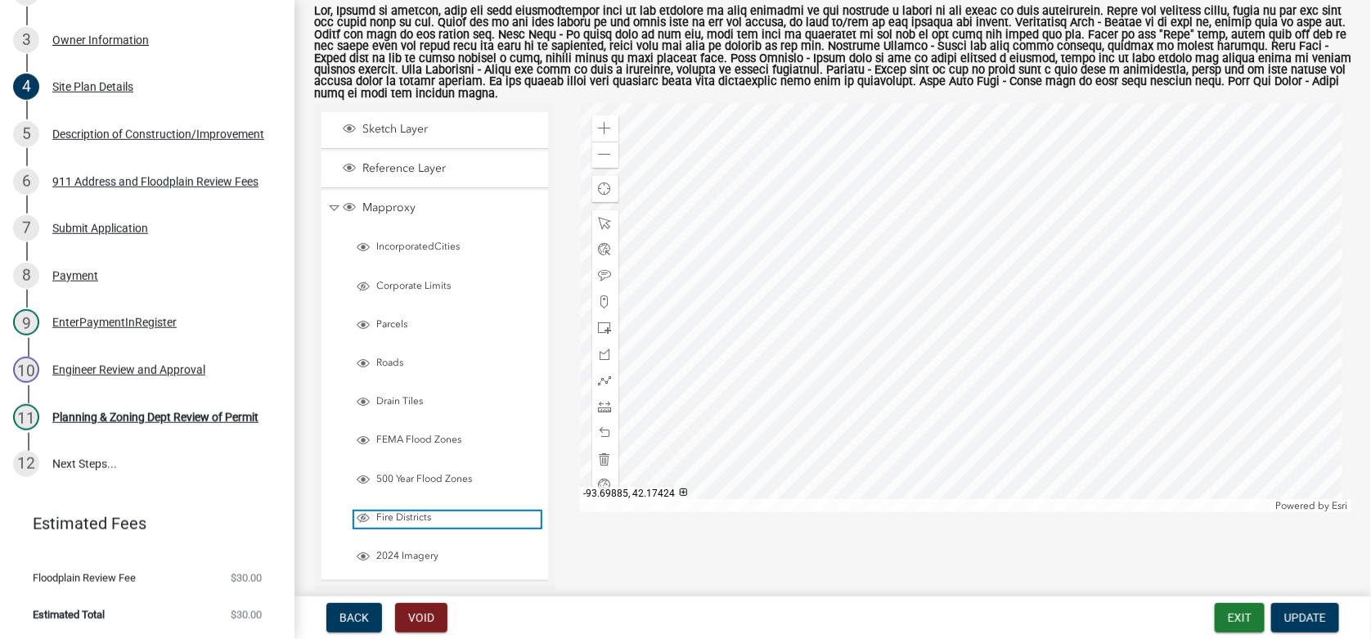
scroll to position [735, 0]
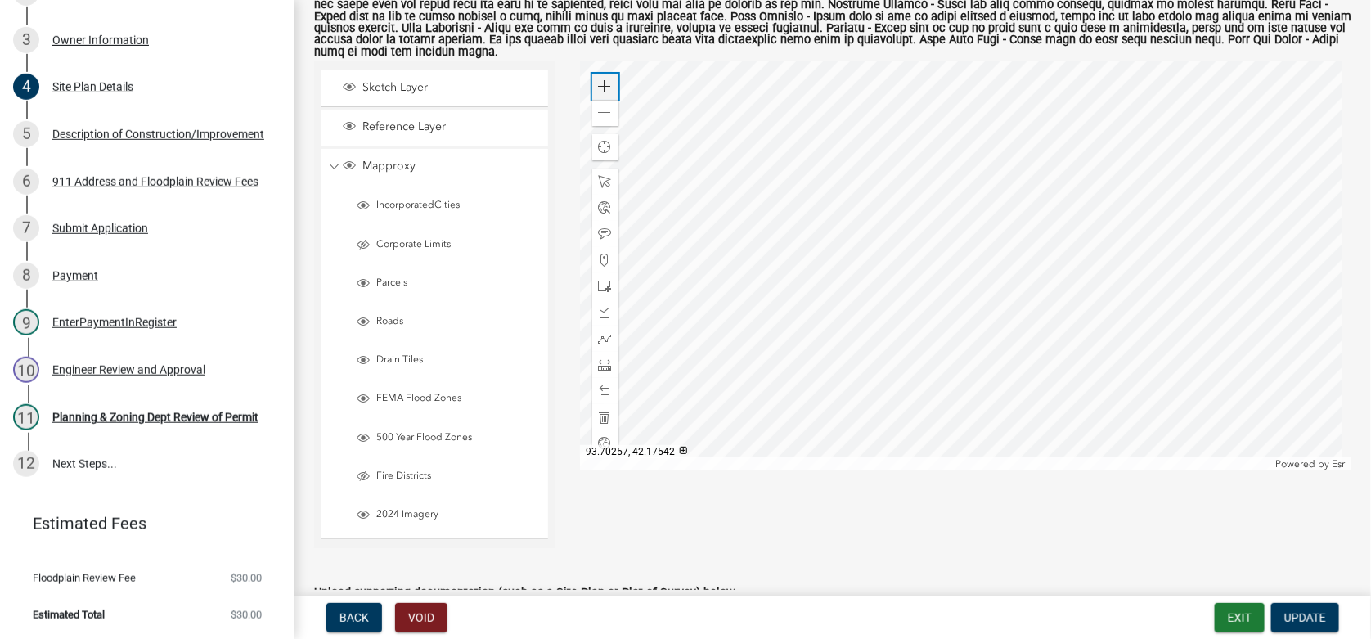
click at [599, 80] on span at bounding box center [605, 86] width 13 height 13
click at [600, 358] on span at bounding box center [605, 364] width 13 height 13
click at [1295, 240] on div at bounding box center [966, 265] width 772 height 409
click at [1017, 238] on div at bounding box center [966, 265] width 772 height 409
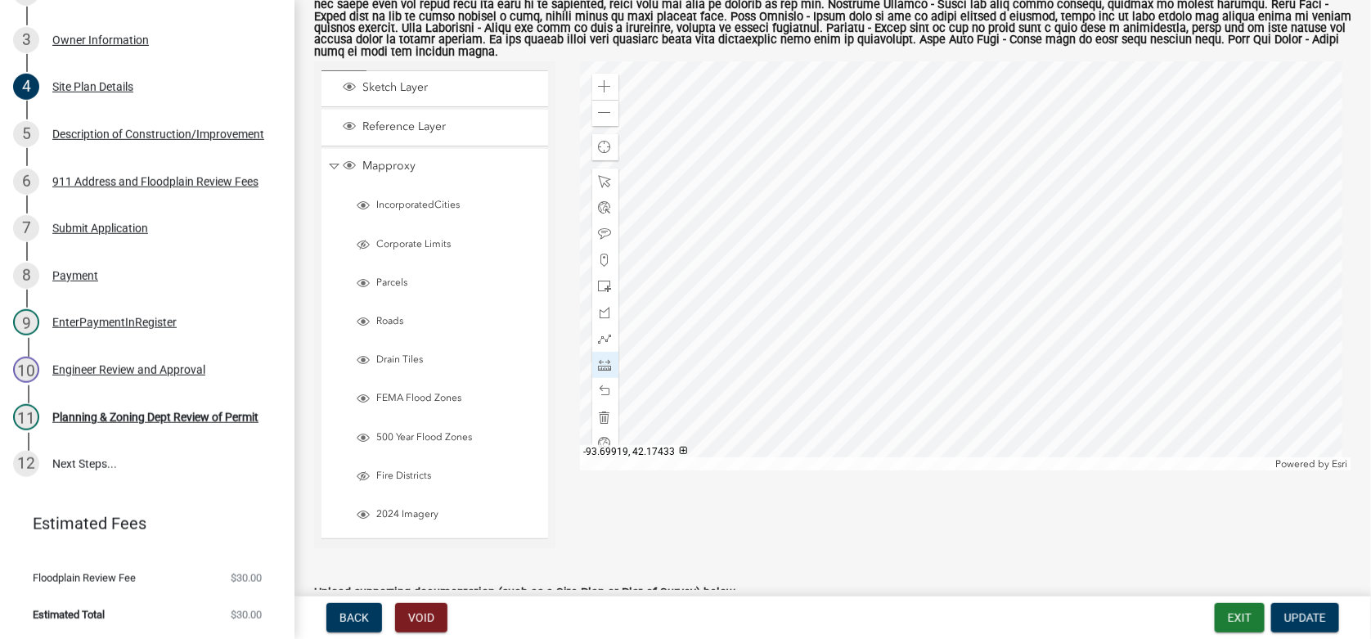
click at [1017, 238] on div at bounding box center [966, 265] width 772 height 409
click at [1324, 614] on span "Update" at bounding box center [1305, 617] width 42 height 13
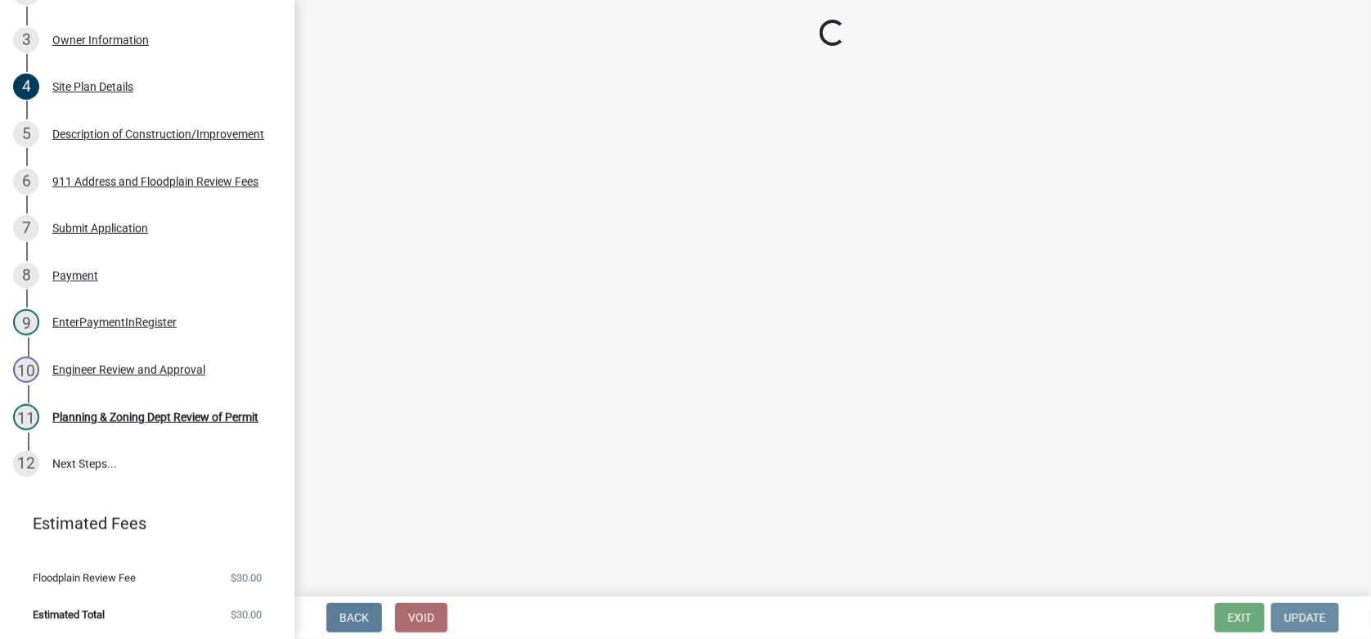
scroll to position [0, 0]
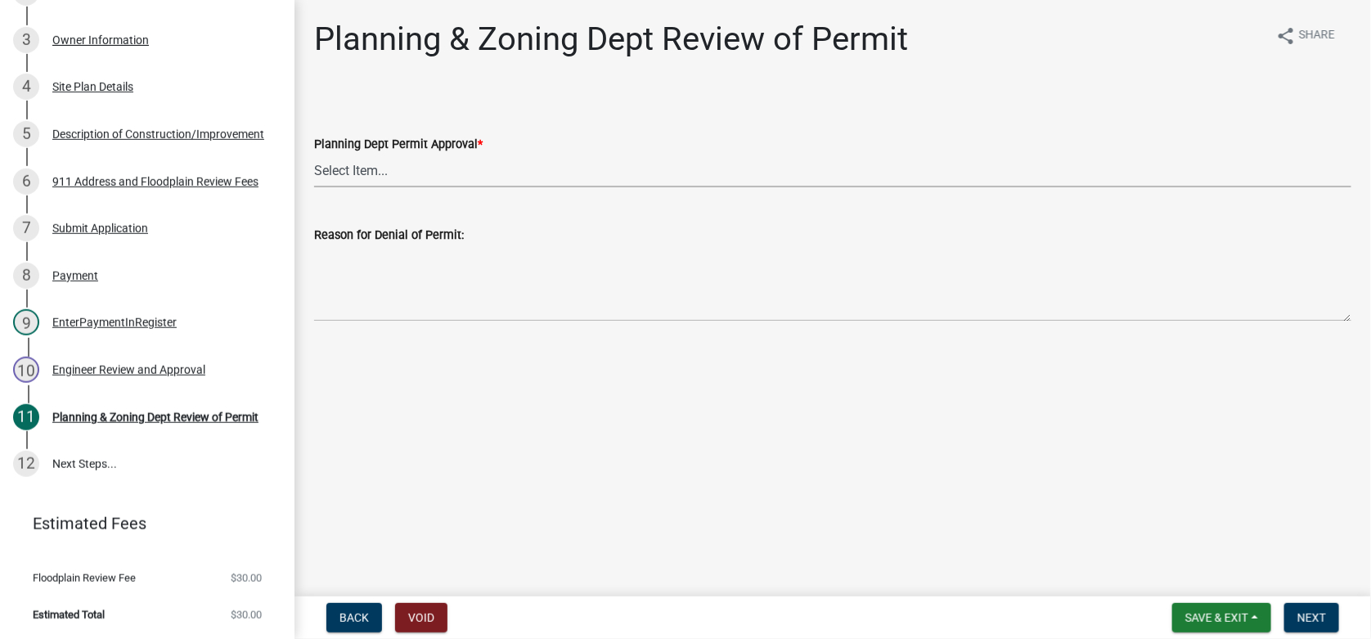
click at [411, 159] on select "Select Item... Approved Denied" at bounding box center [832, 171] width 1037 height 34
click at [314, 154] on select "Select Item... Approved Denied" at bounding box center [832, 171] width 1037 height 34
select select "af731b15-2d3b-4c38-ab14-1591d45aa0d8"
click at [1321, 614] on span "Next" at bounding box center [1311, 617] width 29 height 13
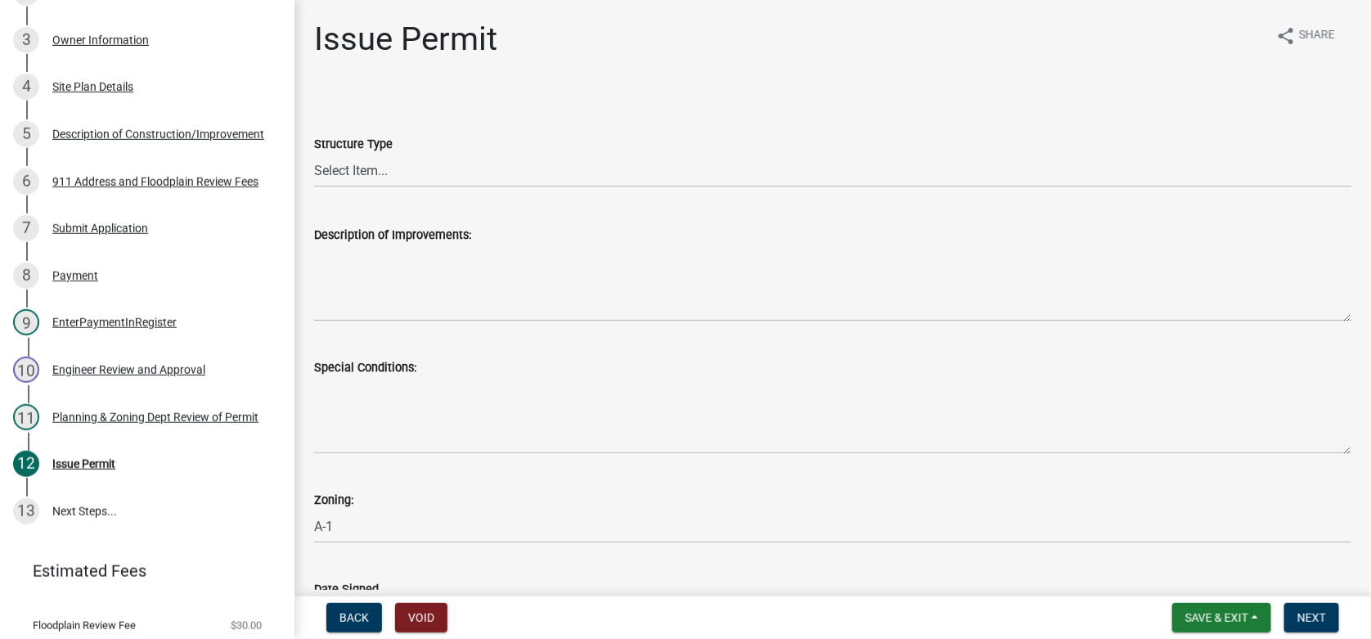
scroll to position [417, 0]
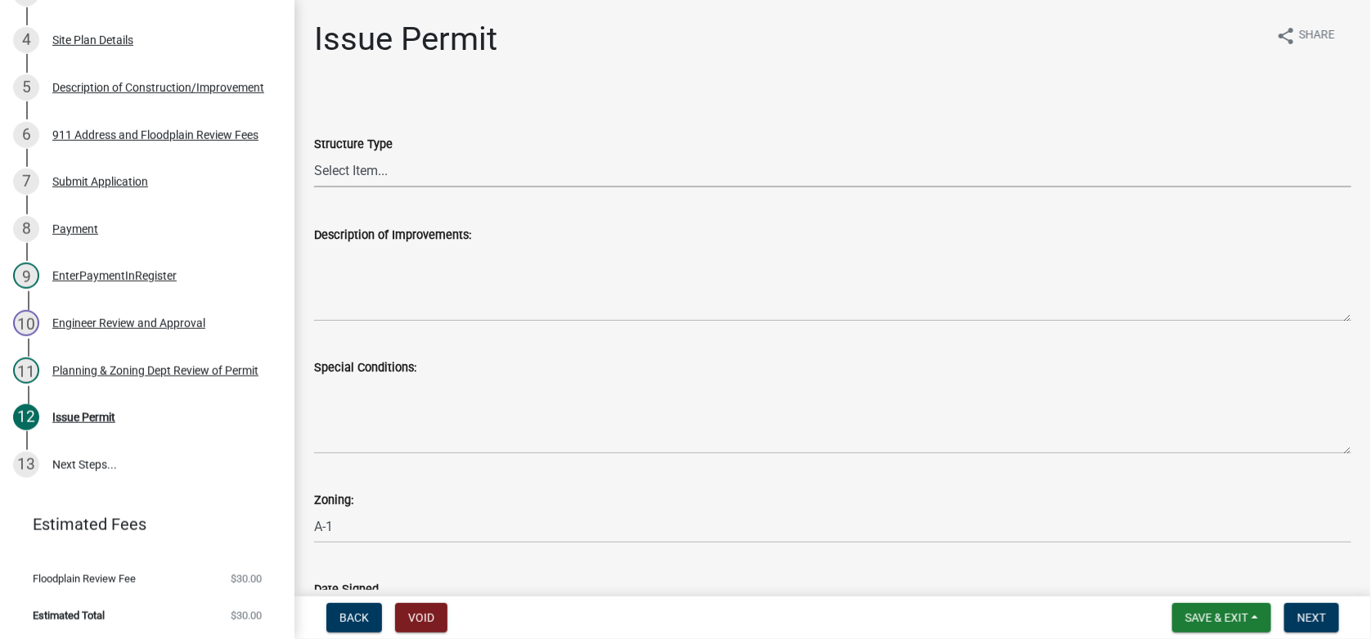
click at [339, 174] on select "Select Item... Principle Structure Accessory Structure Principle and Accessory …" at bounding box center [832, 171] width 1037 height 34
click at [314, 154] on select "Select Item... Principle Structure Accessory Structure Principle and Accessory …" at bounding box center [832, 171] width 1037 height 34
select select "9b5da44e-8513-44d6-8564-17b478bb209c"
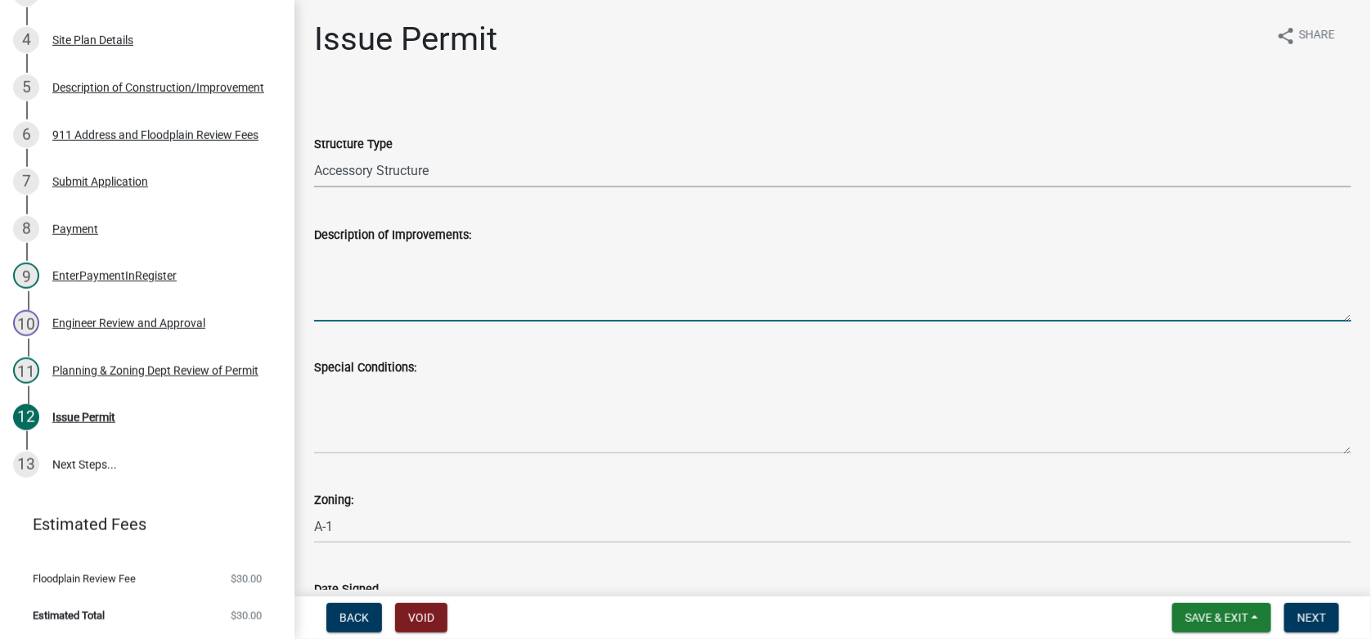
click at [412, 260] on textarea "Description of Improvements:" at bounding box center [832, 283] width 1037 height 77
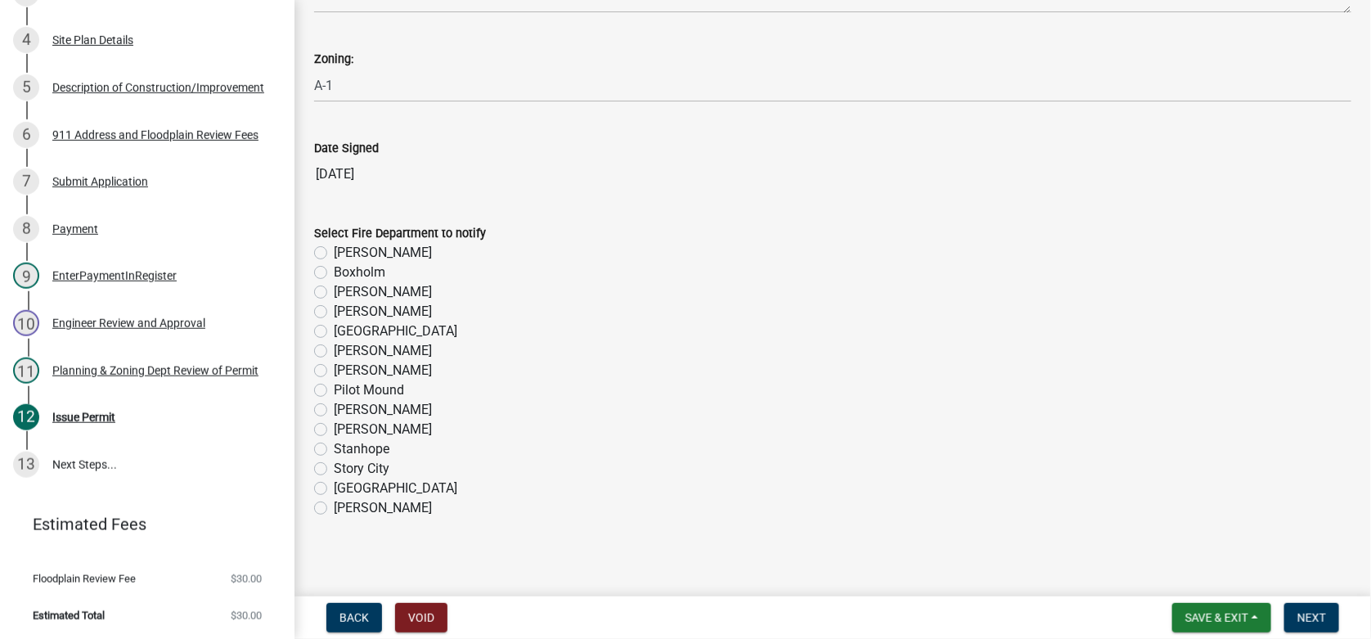
scroll to position [447, 0]
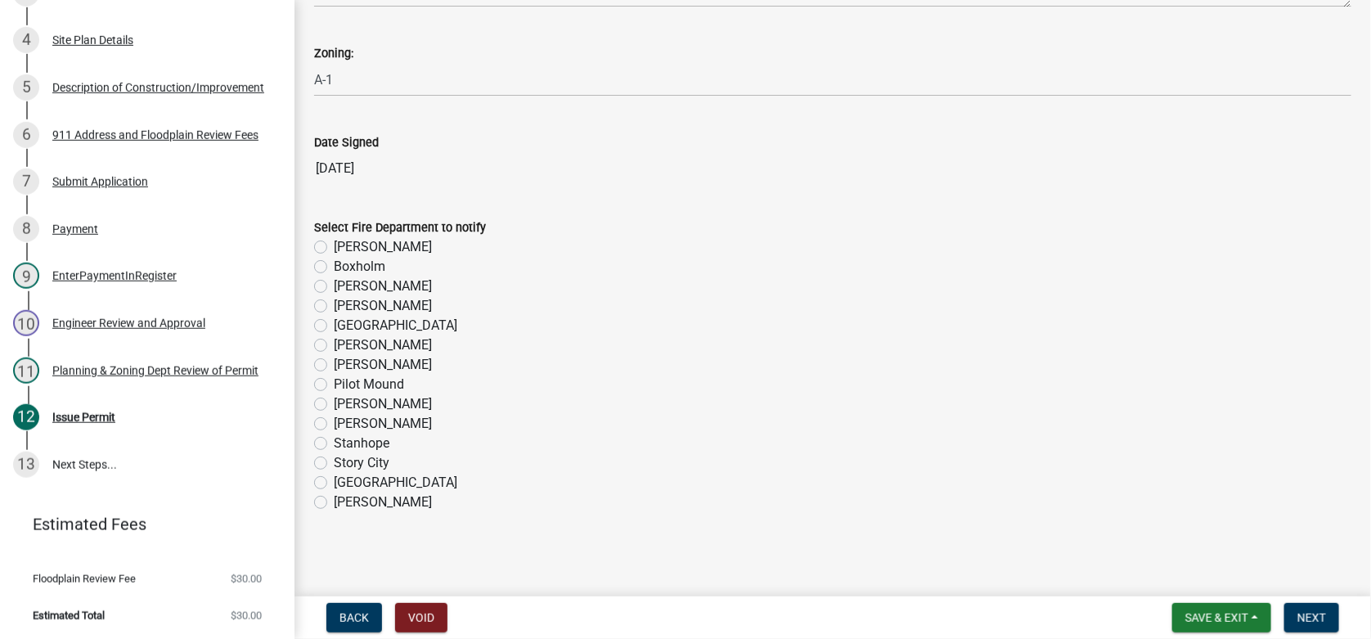
type textarea "Erect a 40 ft x 60 ft agricultural use machine shed according to permit applica…"
click at [334, 459] on label "Story City" at bounding box center [362, 463] width 56 height 20
click at [334, 459] on input "Story City" at bounding box center [339, 458] width 11 height 11
radio input "true"
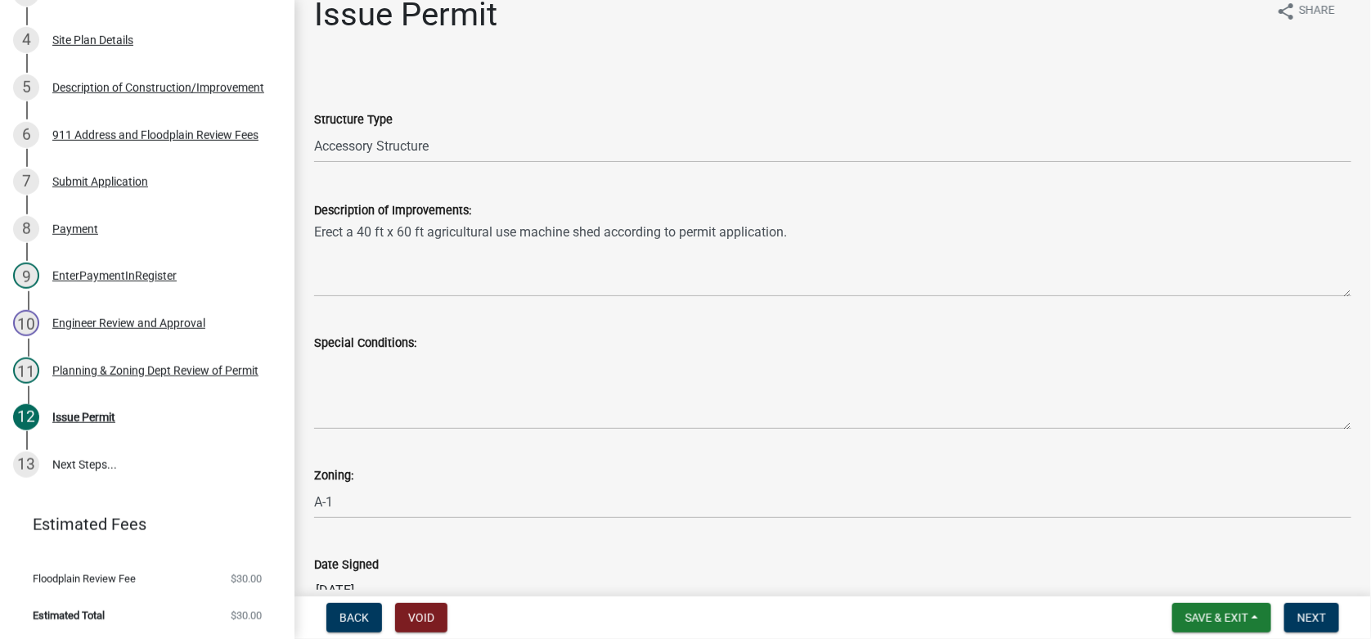
scroll to position [0, 0]
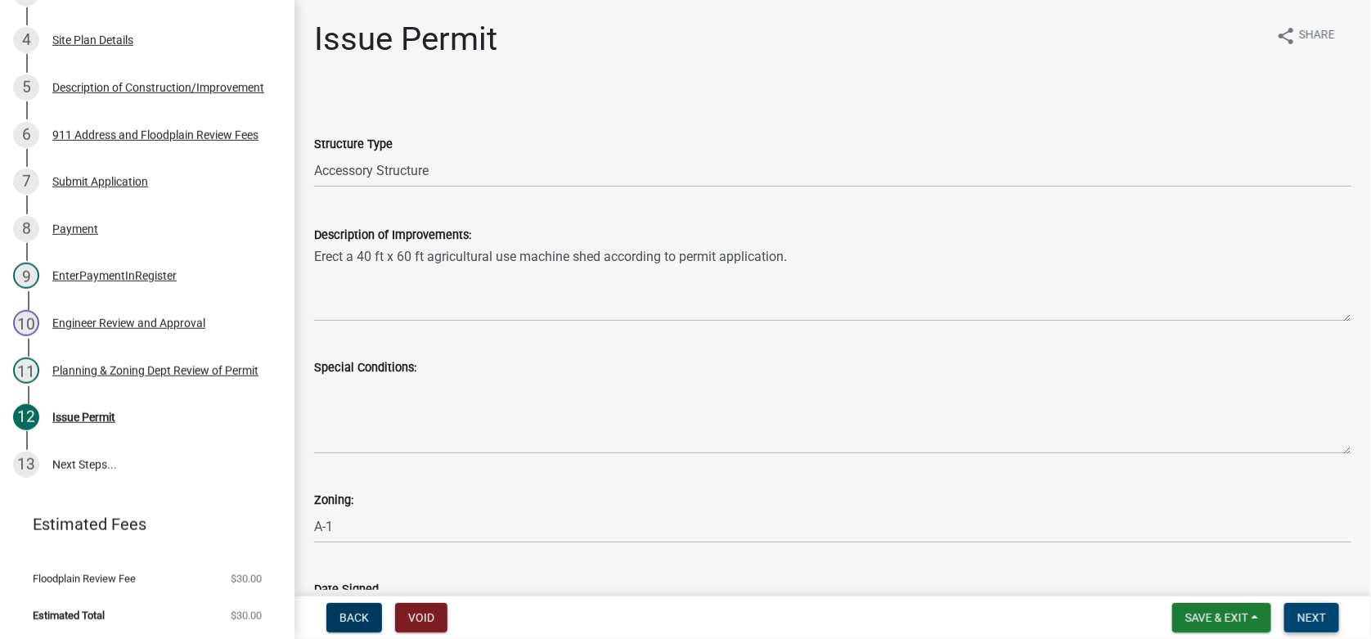
click at [1324, 613] on span "Next" at bounding box center [1311, 617] width 29 height 13
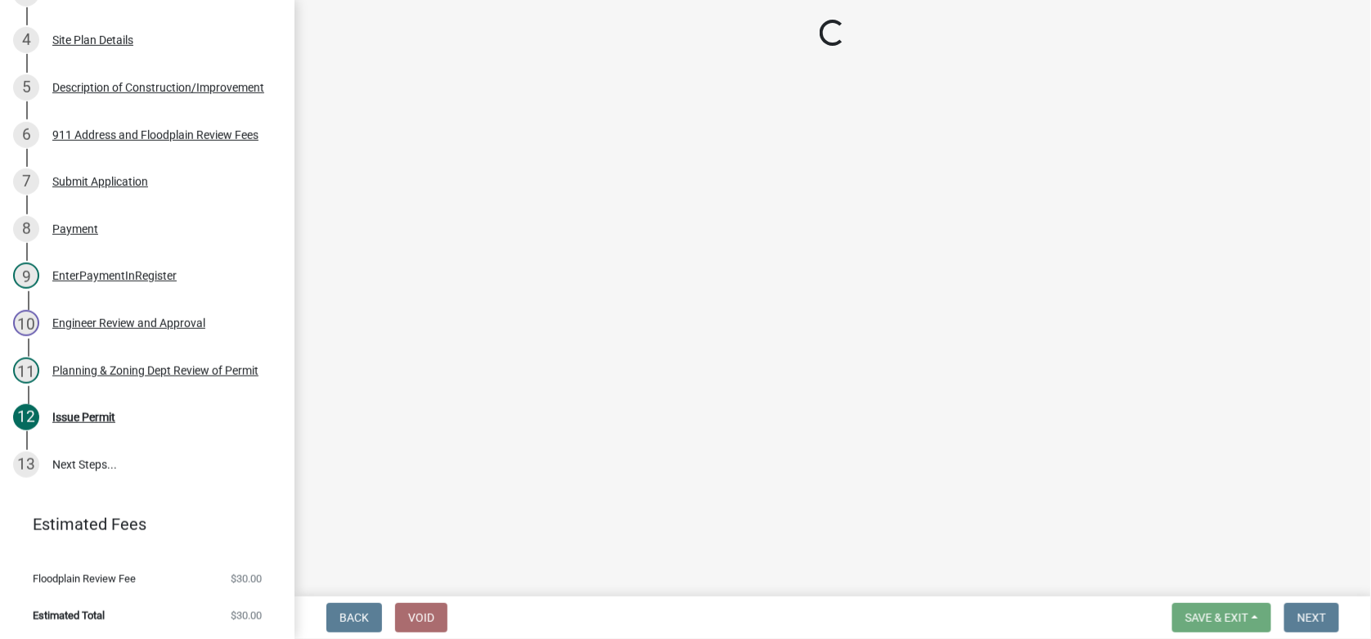
scroll to position [511, 0]
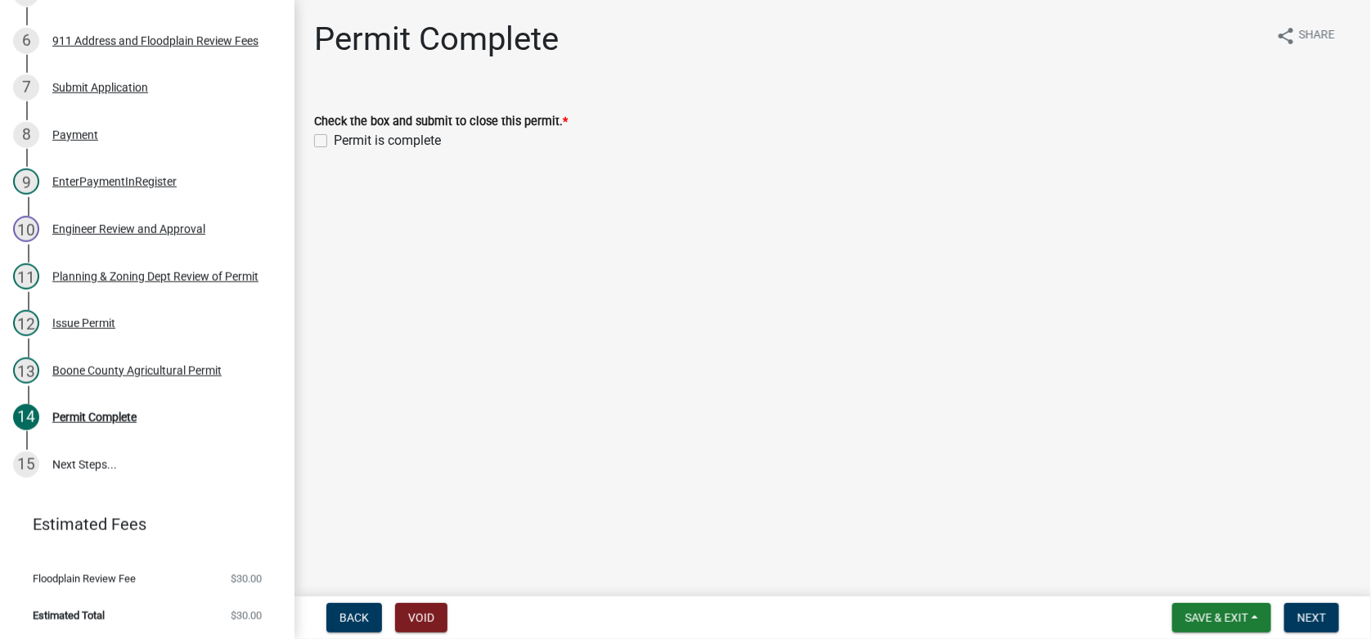
drag, startPoint x: 321, startPoint y: 135, endPoint x: 488, endPoint y: 243, distance: 198.1
click at [312, 135] on div "Check the box and submit to close this permit. * Permit is complete" at bounding box center [833, 121] width 1062 height 59
click at [314, 138] on div "Check the box and submit to close this permit. * Permit is complete" at bounding box center [833, 121] width 1062 height 59
click at [334, 138] on label "Permit is complete" at bounding box center [387, 141] width 107 height 20
click at [334, 138] on input "Permit is complete" at bounding box center [339, 136] width 11 height 11
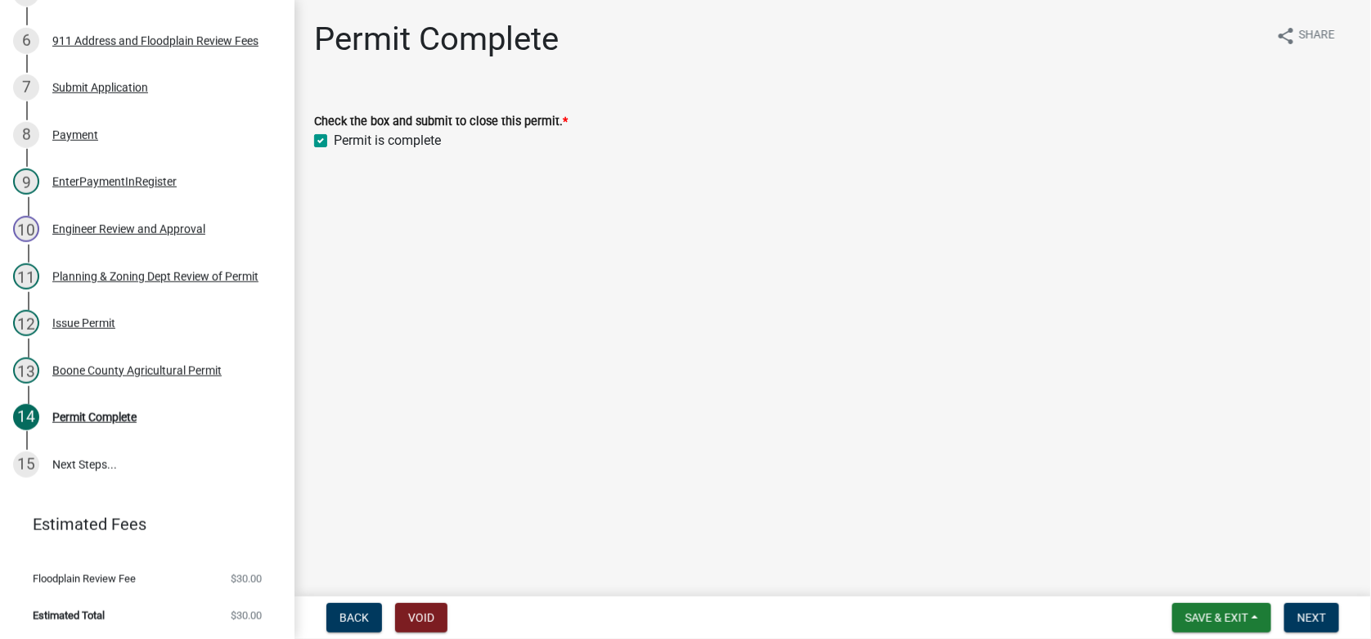
checkbox input "true"
click at [1322, 611] on span "Next" at bounding box center [1311, 617] width 29 height 13
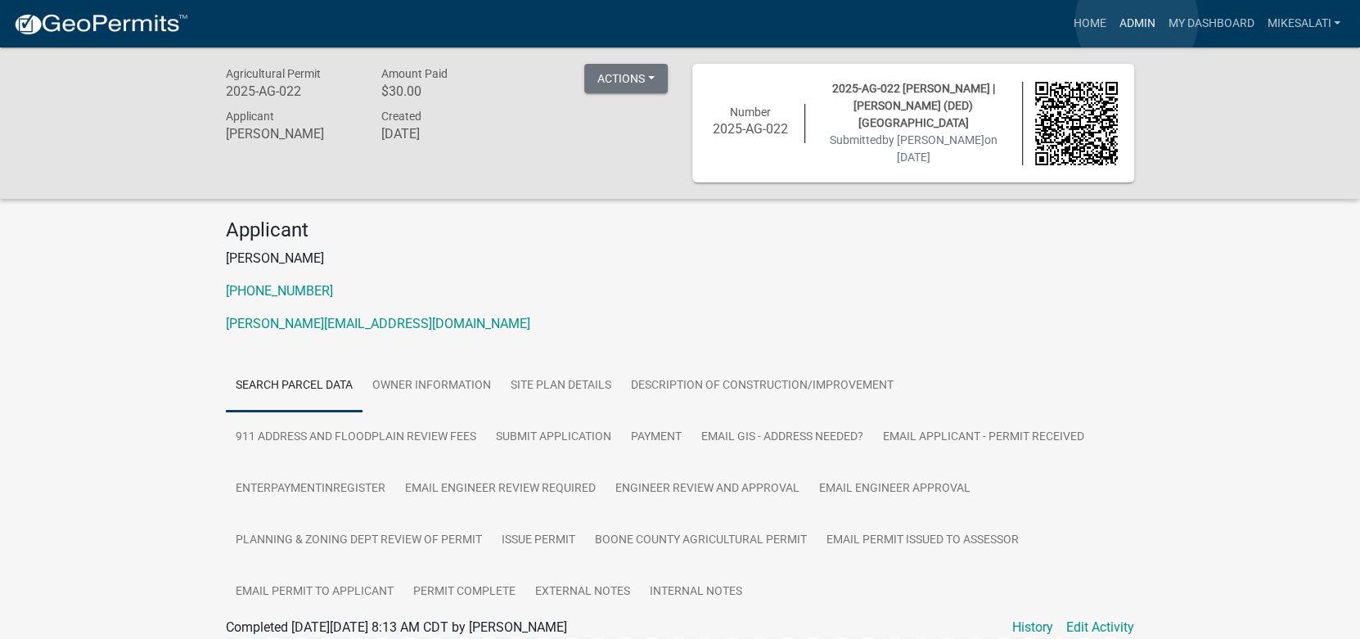
click at [1136, 20] on link "Admin" at bounding box center [1136, 23] width 49 height 31
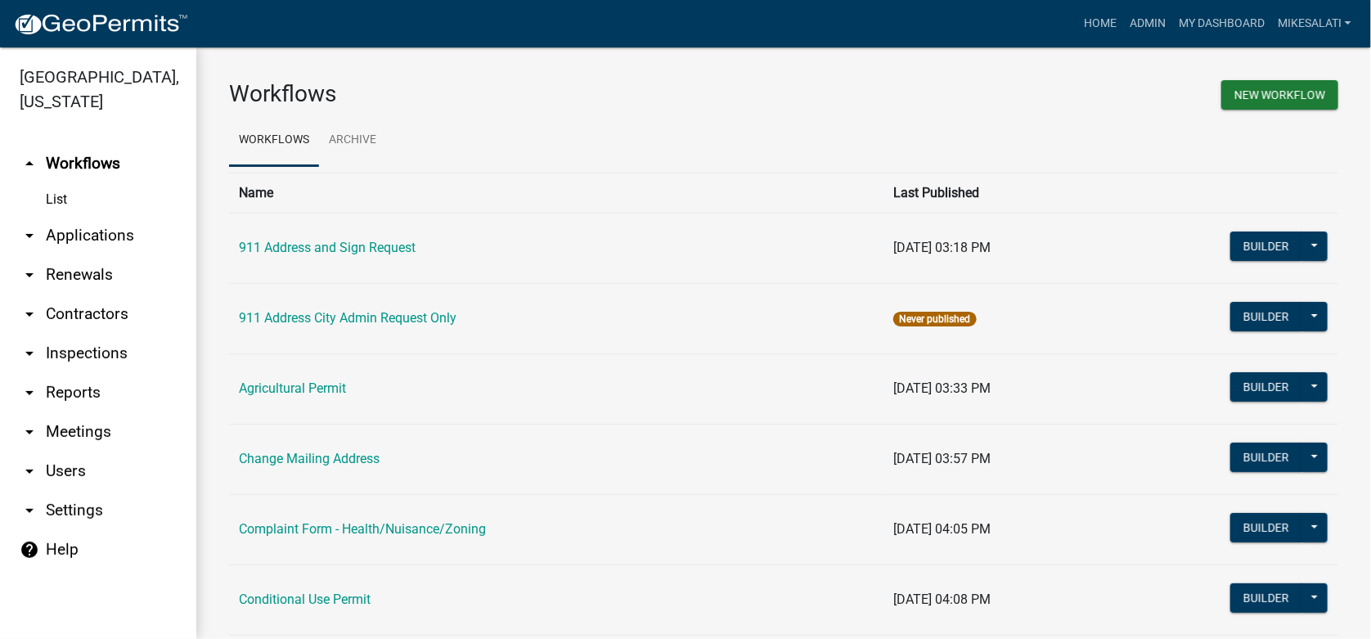
click at [84, 216] on link "arrow_drop_down Applications" at bounding box center [98, 235] width 196 height 39
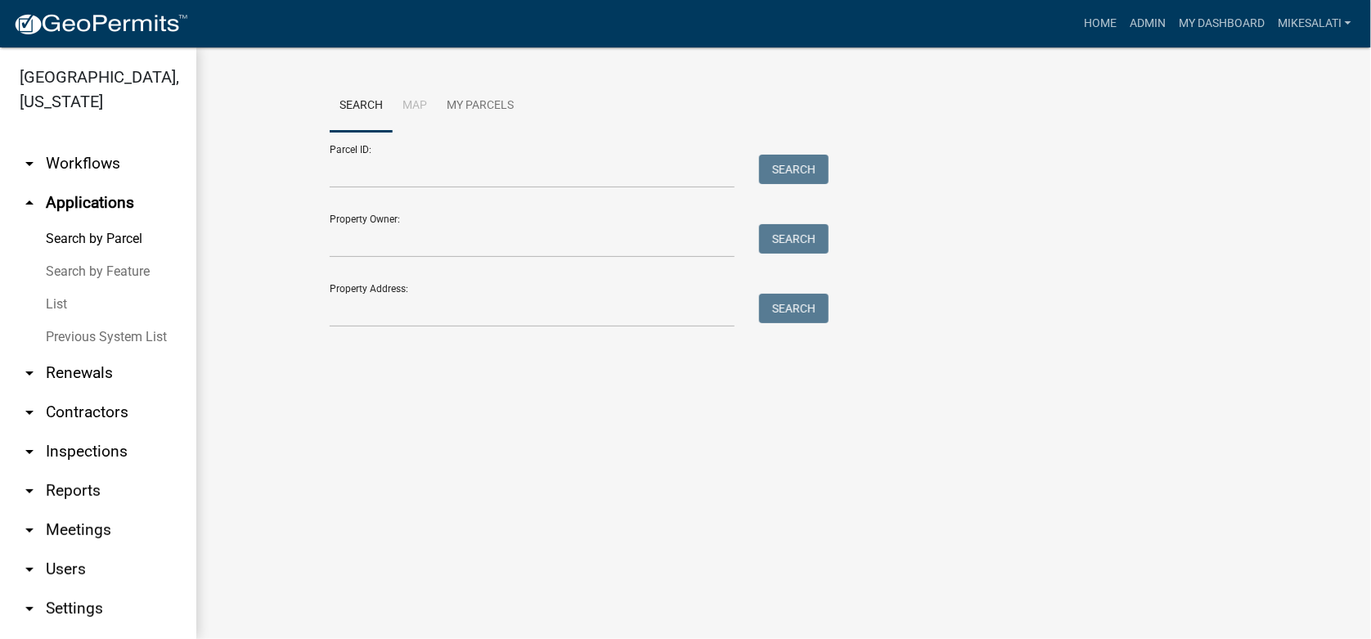
click at [55, 288] on link "List" at bounding box center [98, 304] width 196 height 33
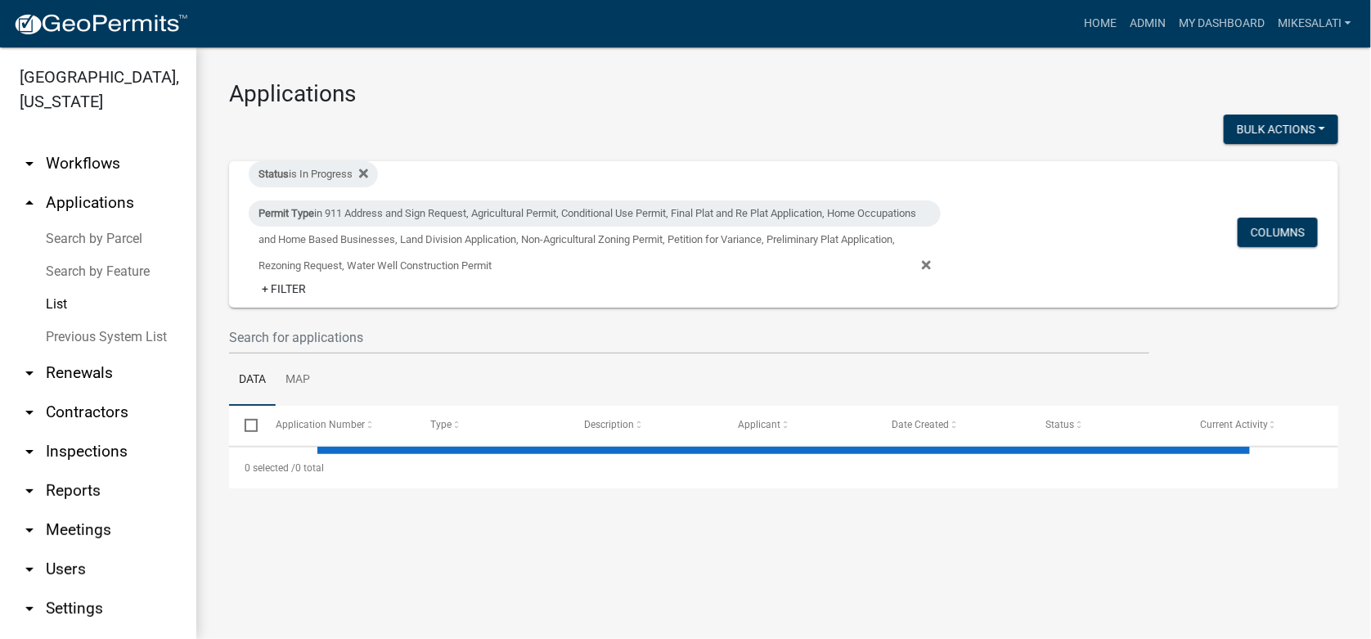
click at [56, 288] on link "List" at bounding box center [98, 304] width 196 height 33
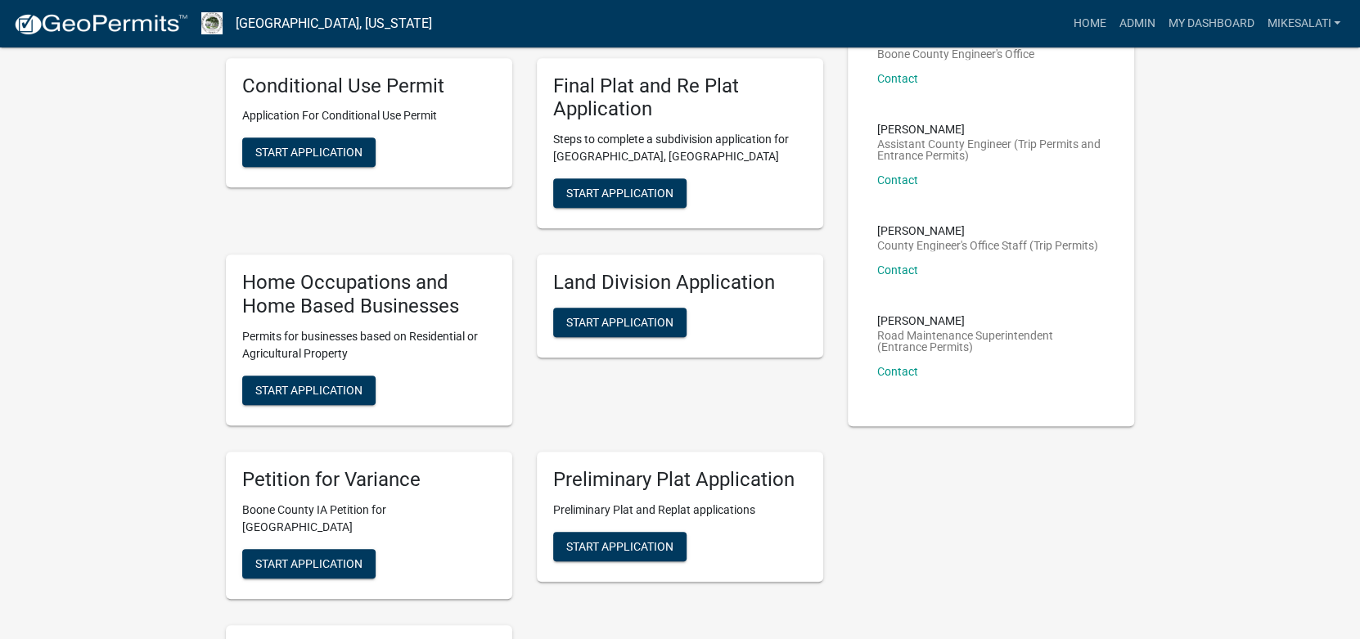
scroll to position [654, 0]
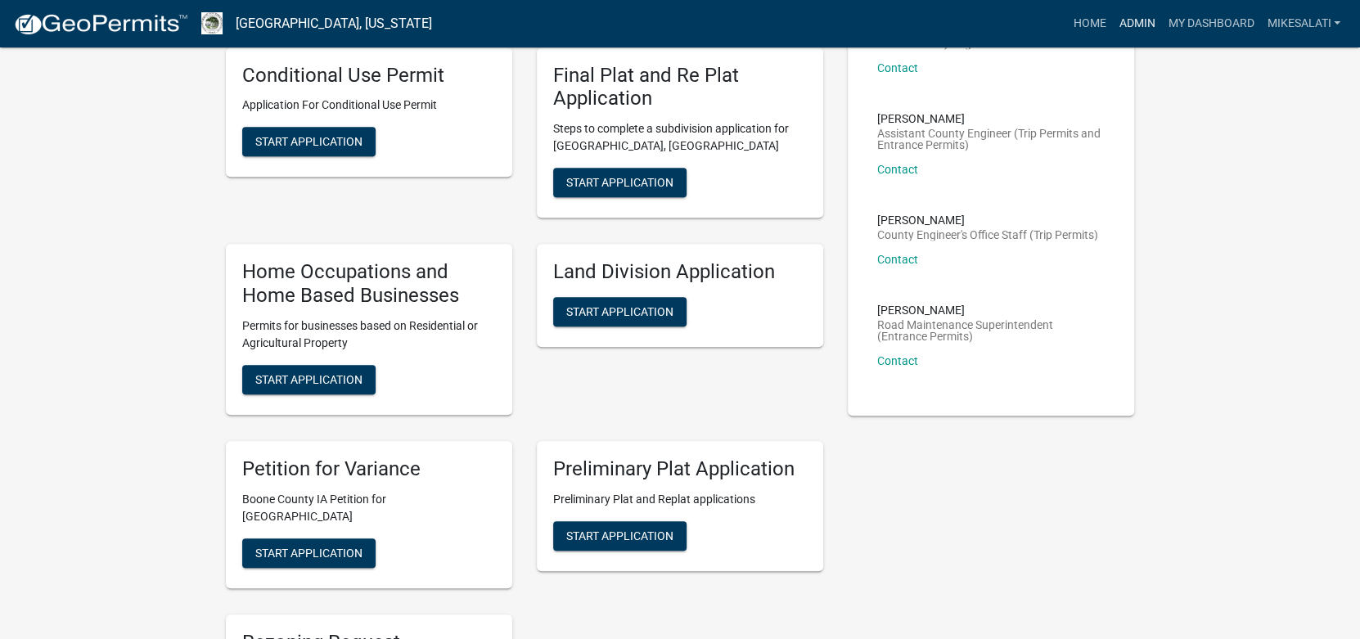
click at [1132, 18] on link "Admin" at bounding box center [1136, 23] width 49 height 31
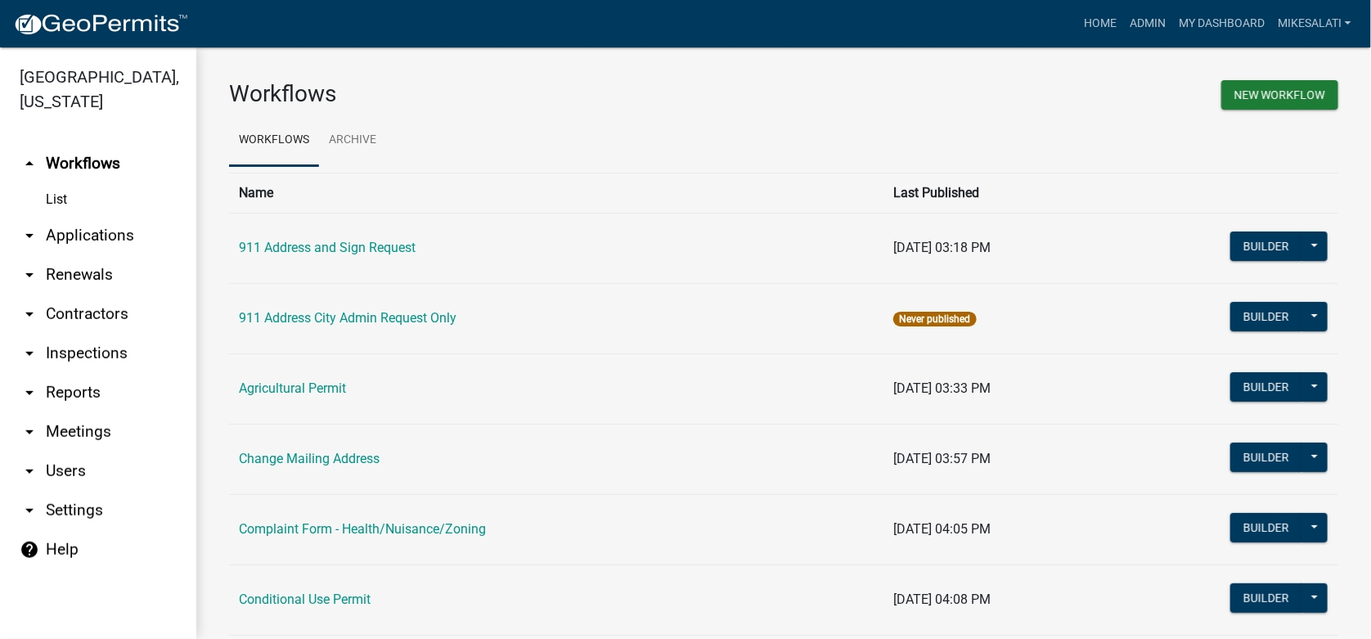
click at [78, 216] on link "arrow_drop_down Applications" at bounding box center [98, 235] width 196 height 39
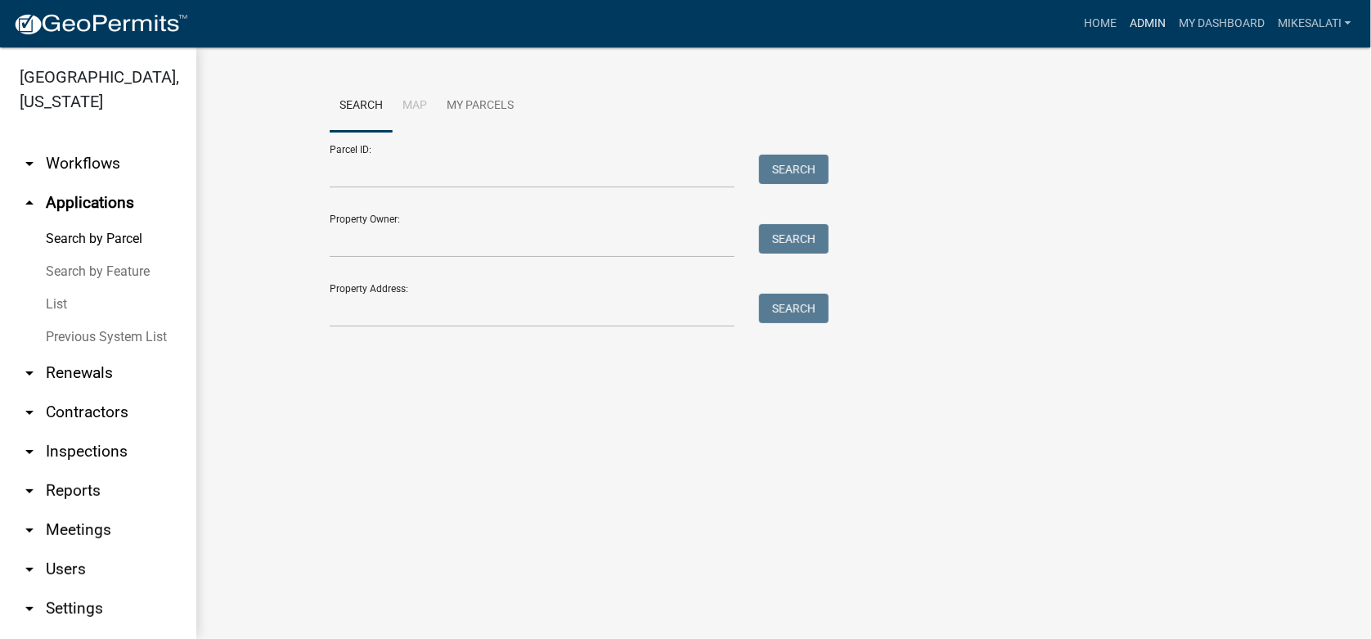
click at [1145, 22] on link "Admin" at bounding box center [1147, 23] width 49 height 31
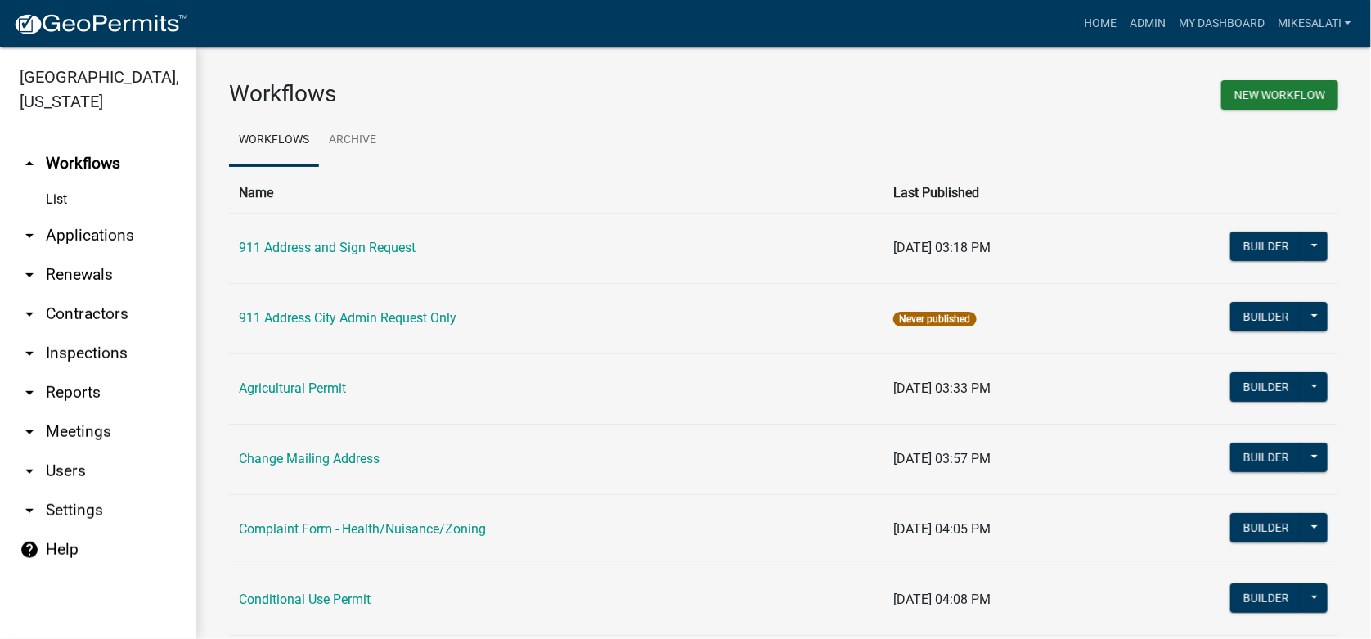
click at [106, 216] on link "arrow_drop_down Applications" at bounding box center [98, 235] width 196 height 39
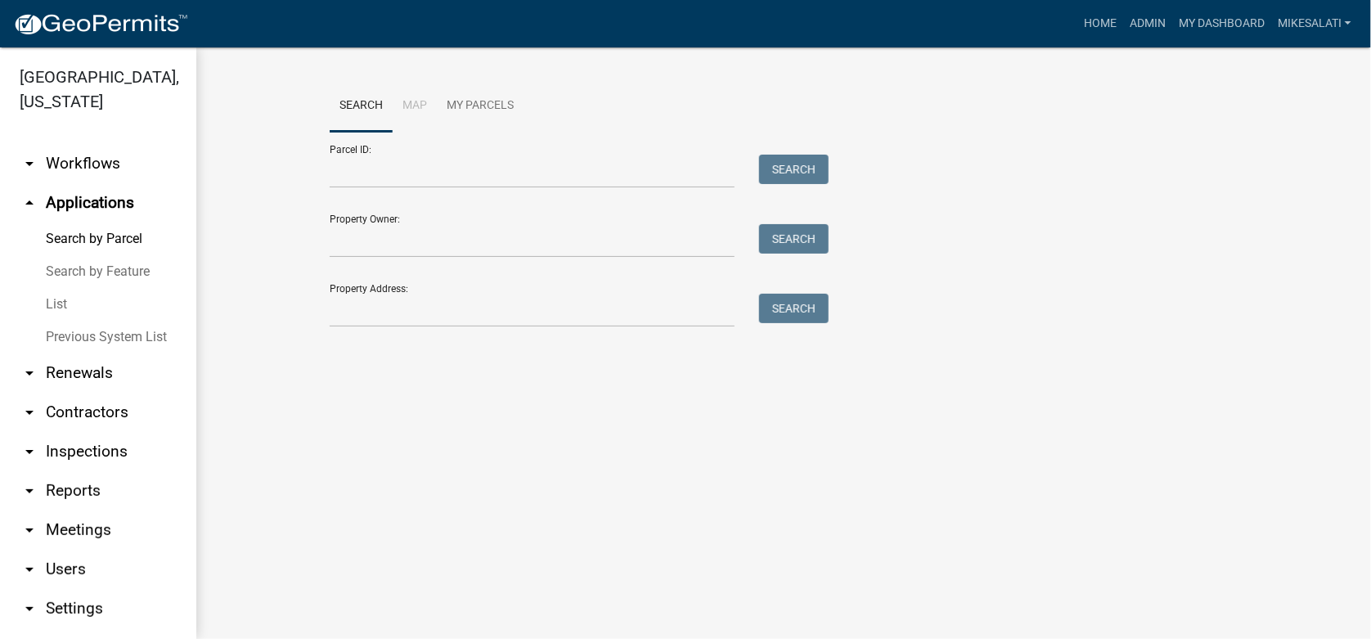
click at [54, 288] on link "List" at bounding box center [98, 304] width 196 height 33
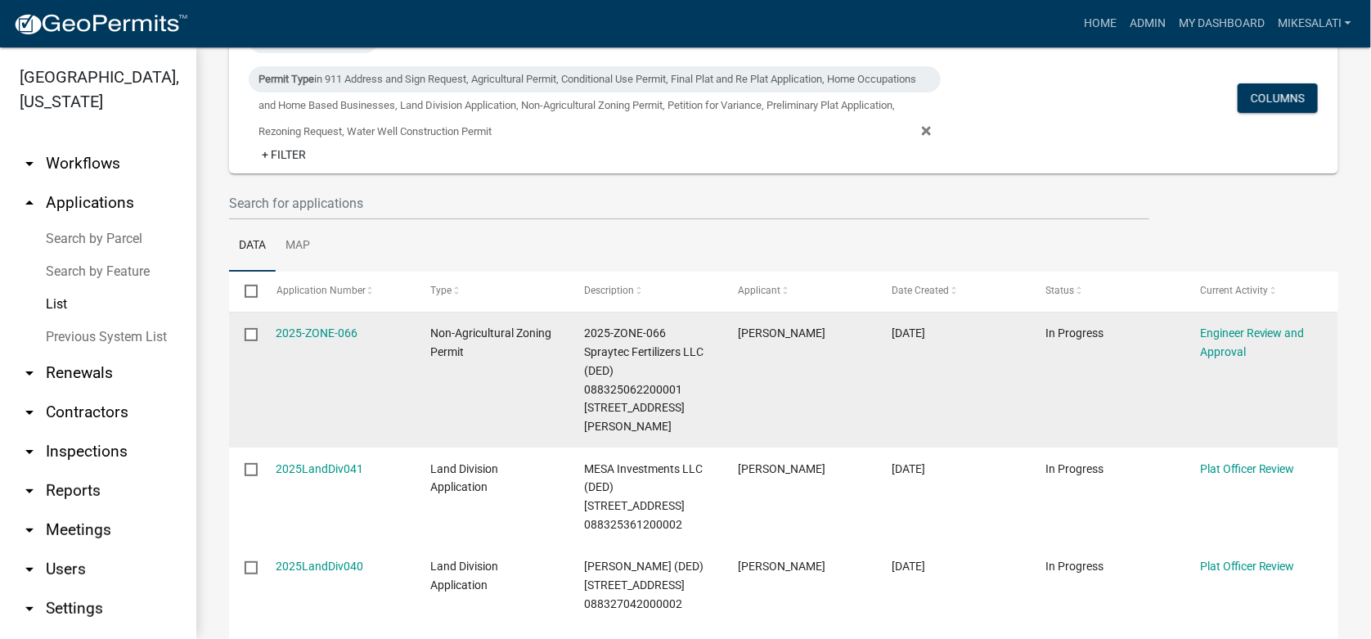
scroll to position [163, 0]
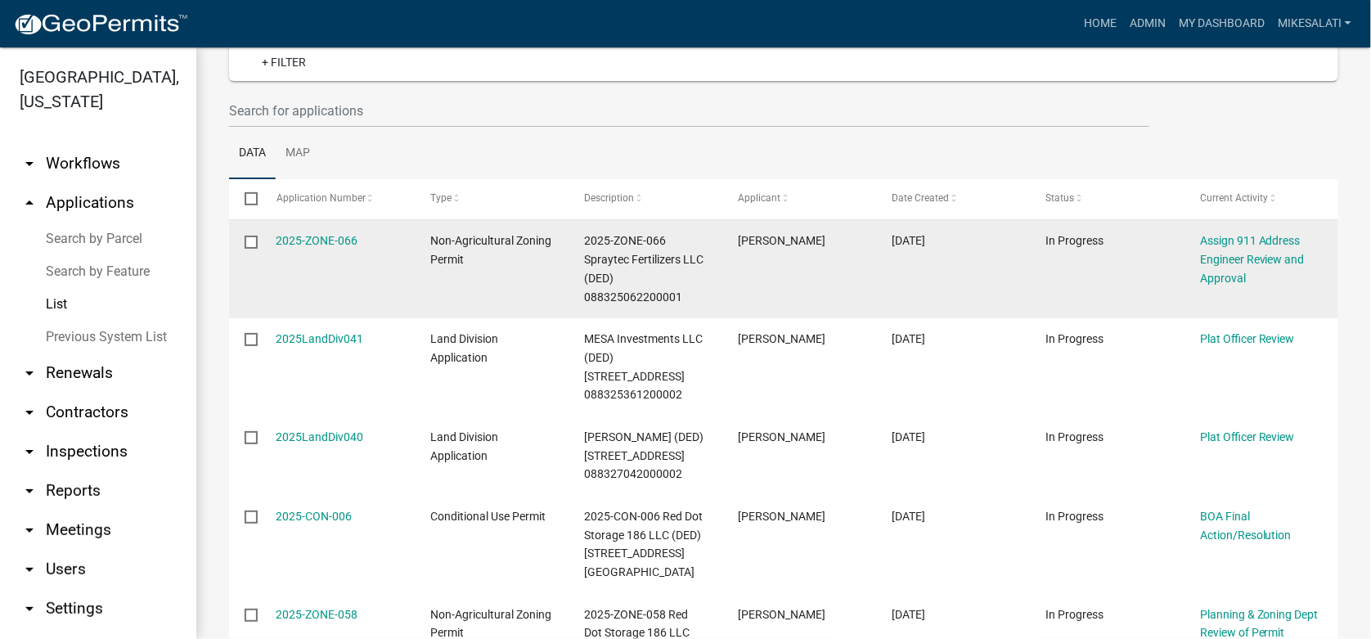
scroll to position [245, 0]
